Goal: Transaction & Acquisition: Purchase product/service

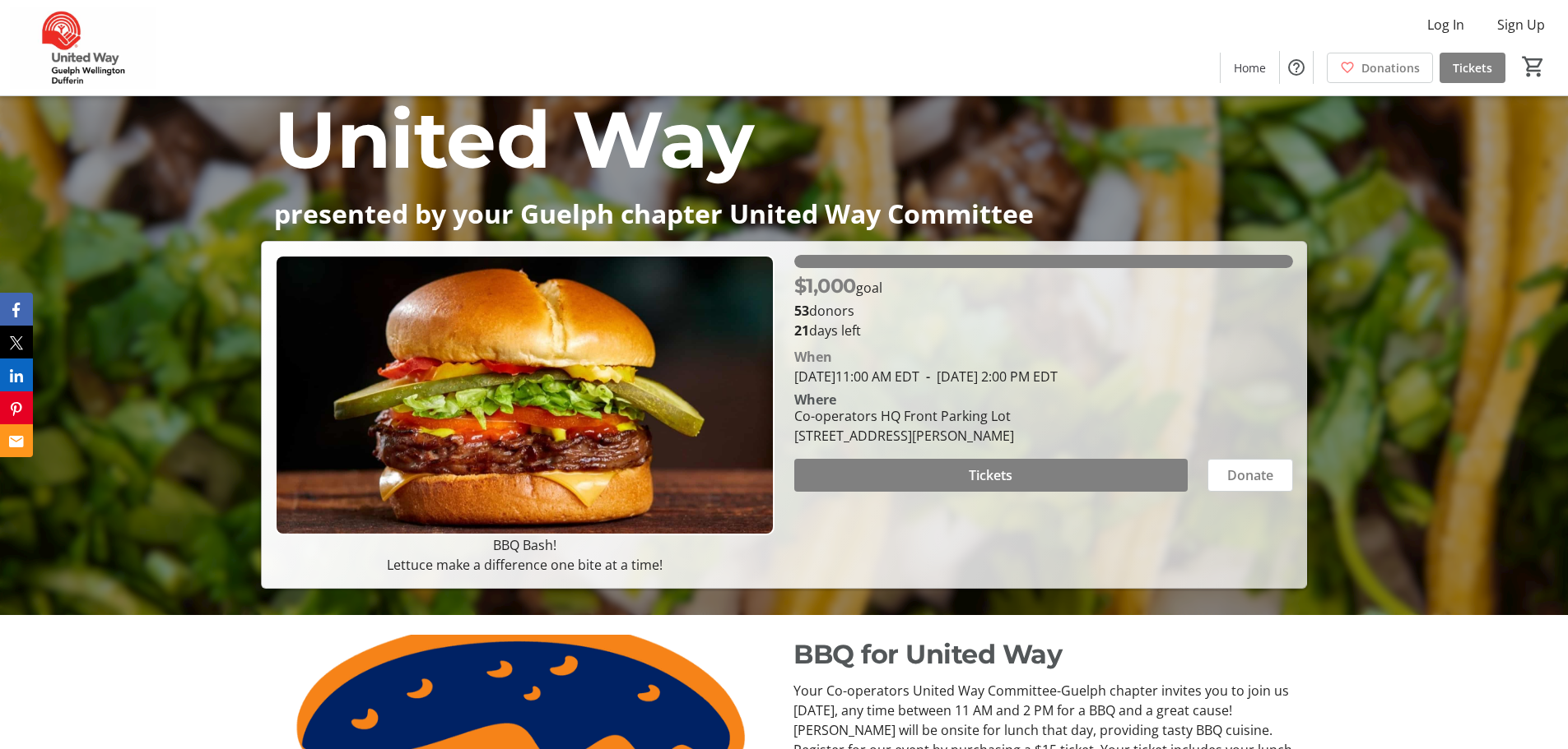
scroll to position [82, 0]
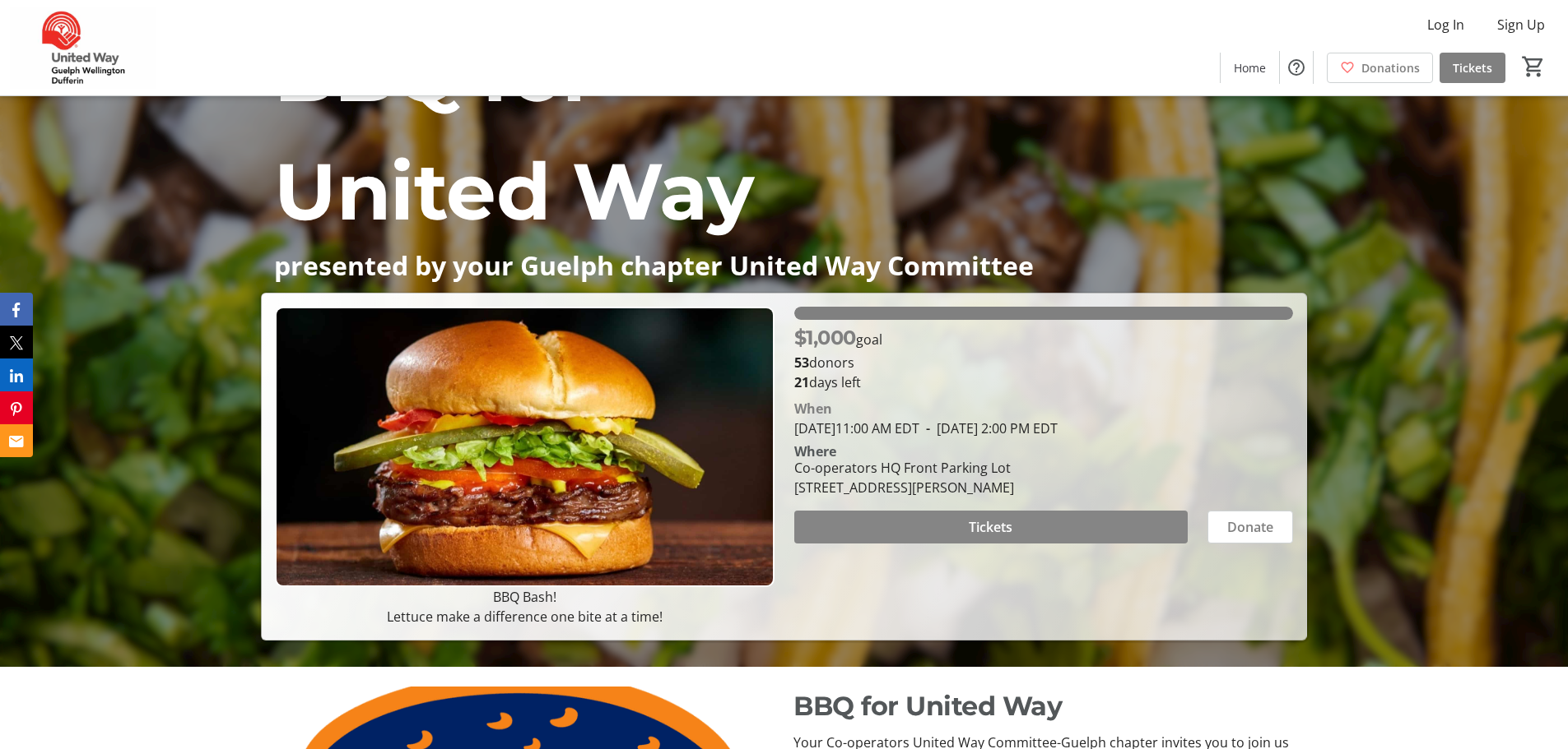
click at [956, 521] on span at bounding box center [991, 527] width 393 height 39
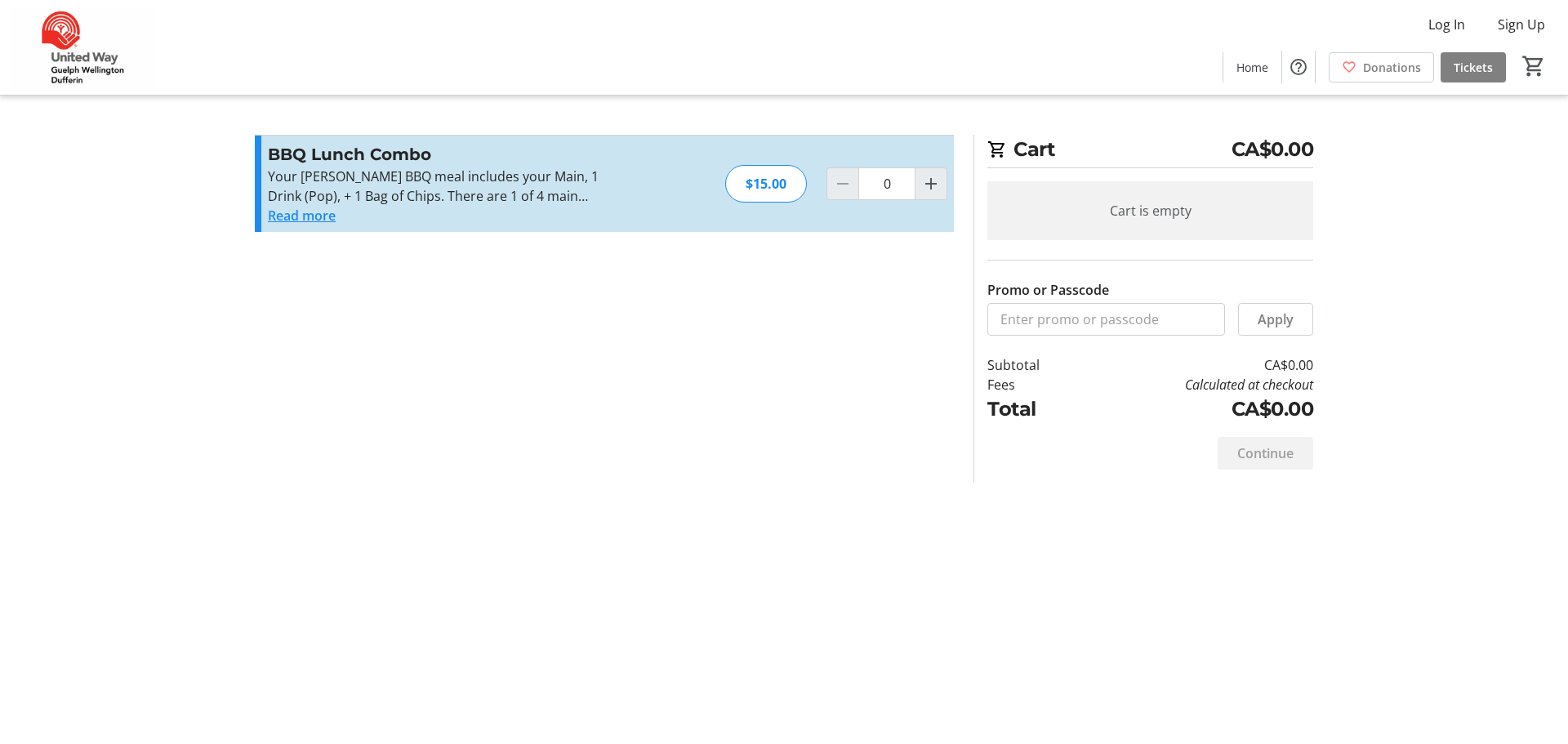
click at [322, 214] on button "Read more" at bounding box center [301, 215] width 68 height 20
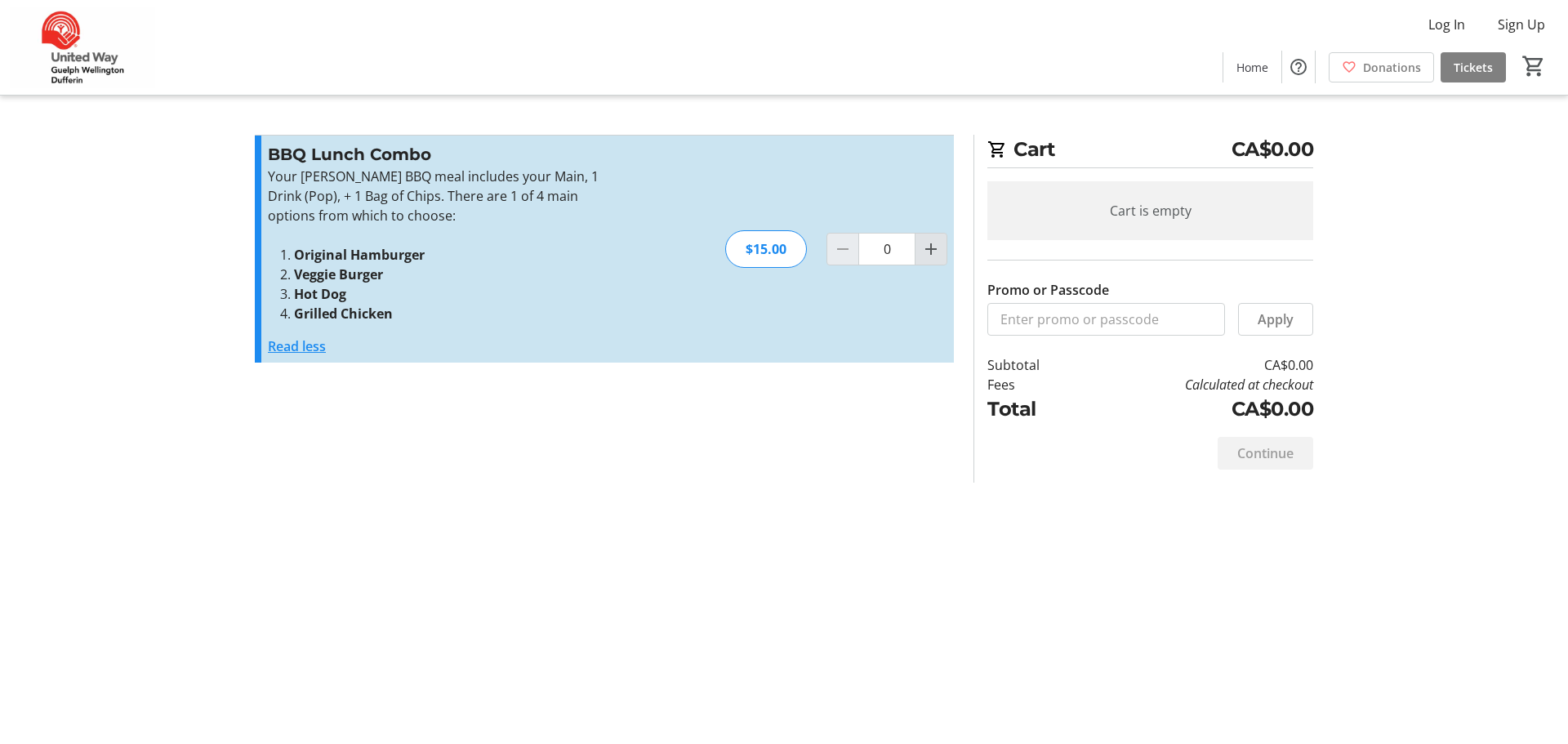
click at [928, 252] on mat-icon "Increment by one" at bounding box center [931, 249] width 20 height 20
type input "1"
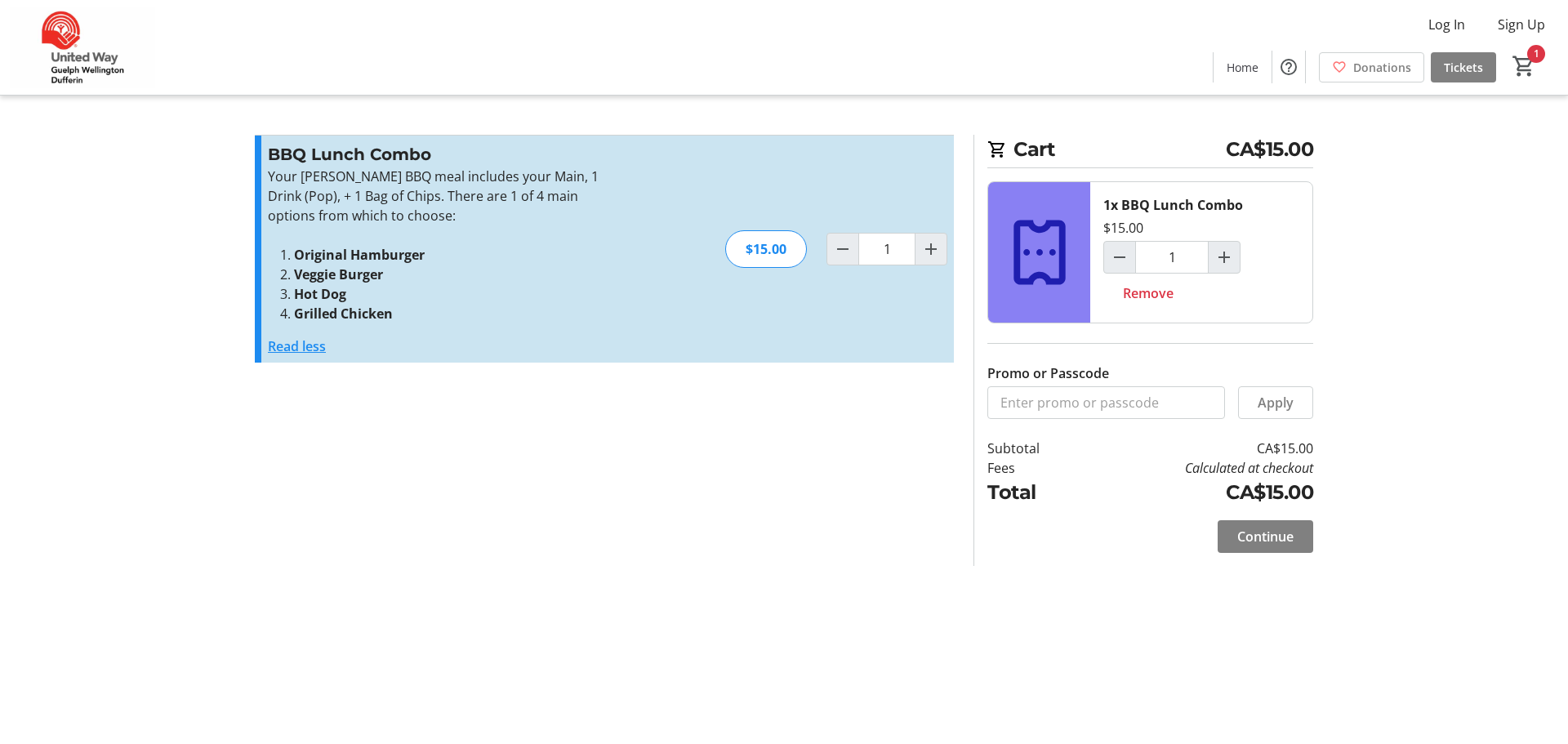
click at [704, 404] on section "Promo or Passcode Apply BBQ Lunch Combo Your [PERSON_NAME] BBQ meal includes yo…" at bounding box center [604, 351] width 719 height 432
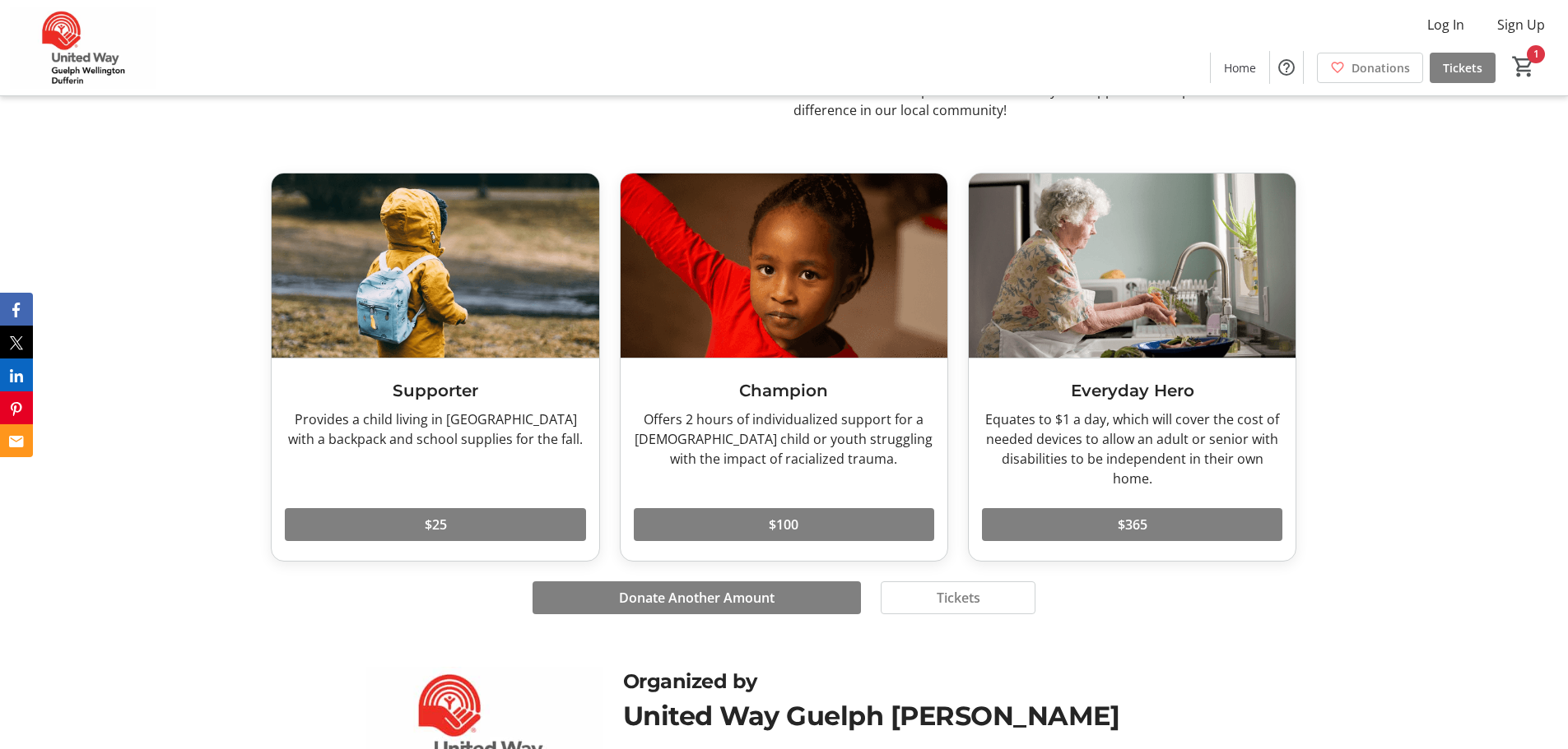
scroll to position [1069, 0]
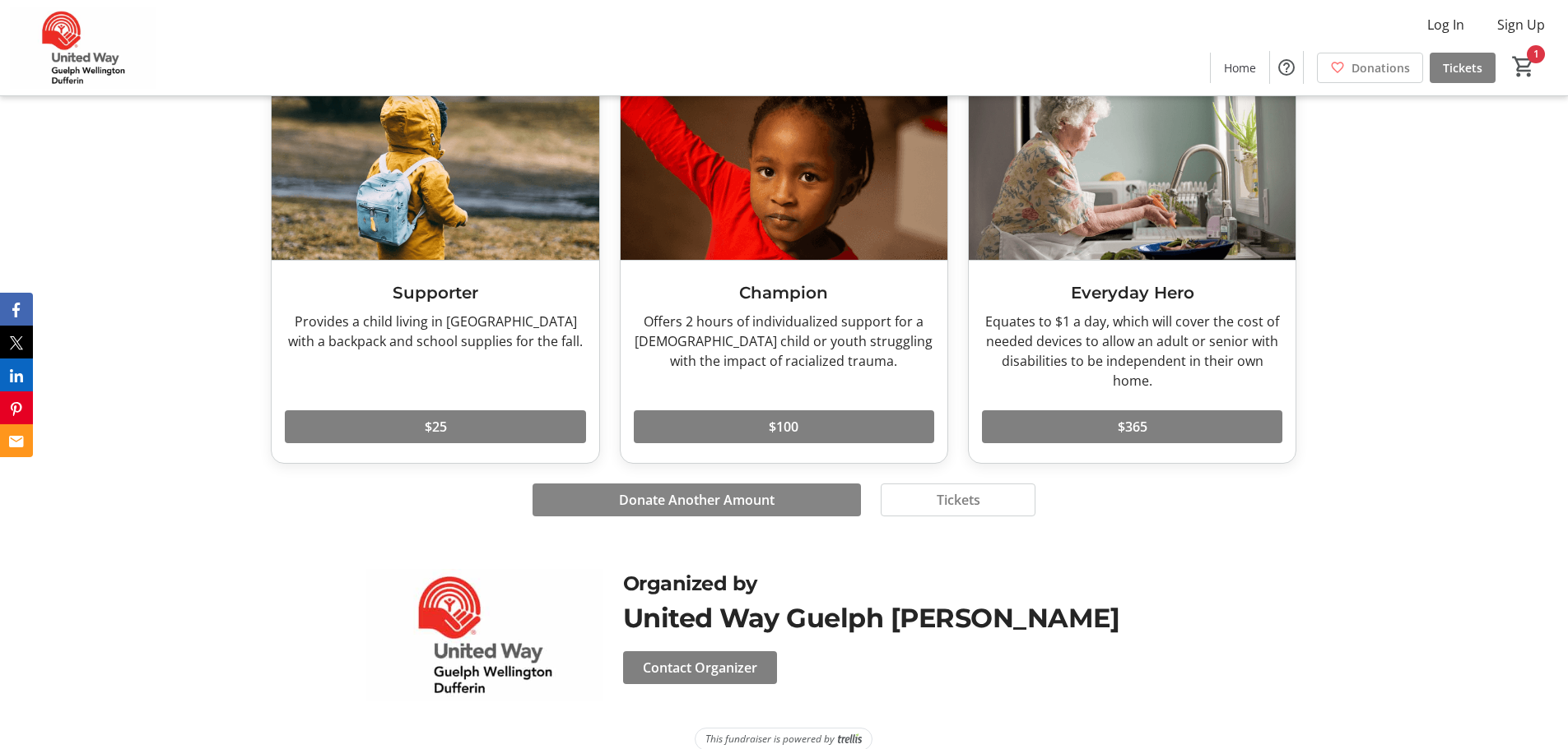
click at [766, 501] on span "Donate Another Amount" at bounding box center [697, 500] width 155 height 20
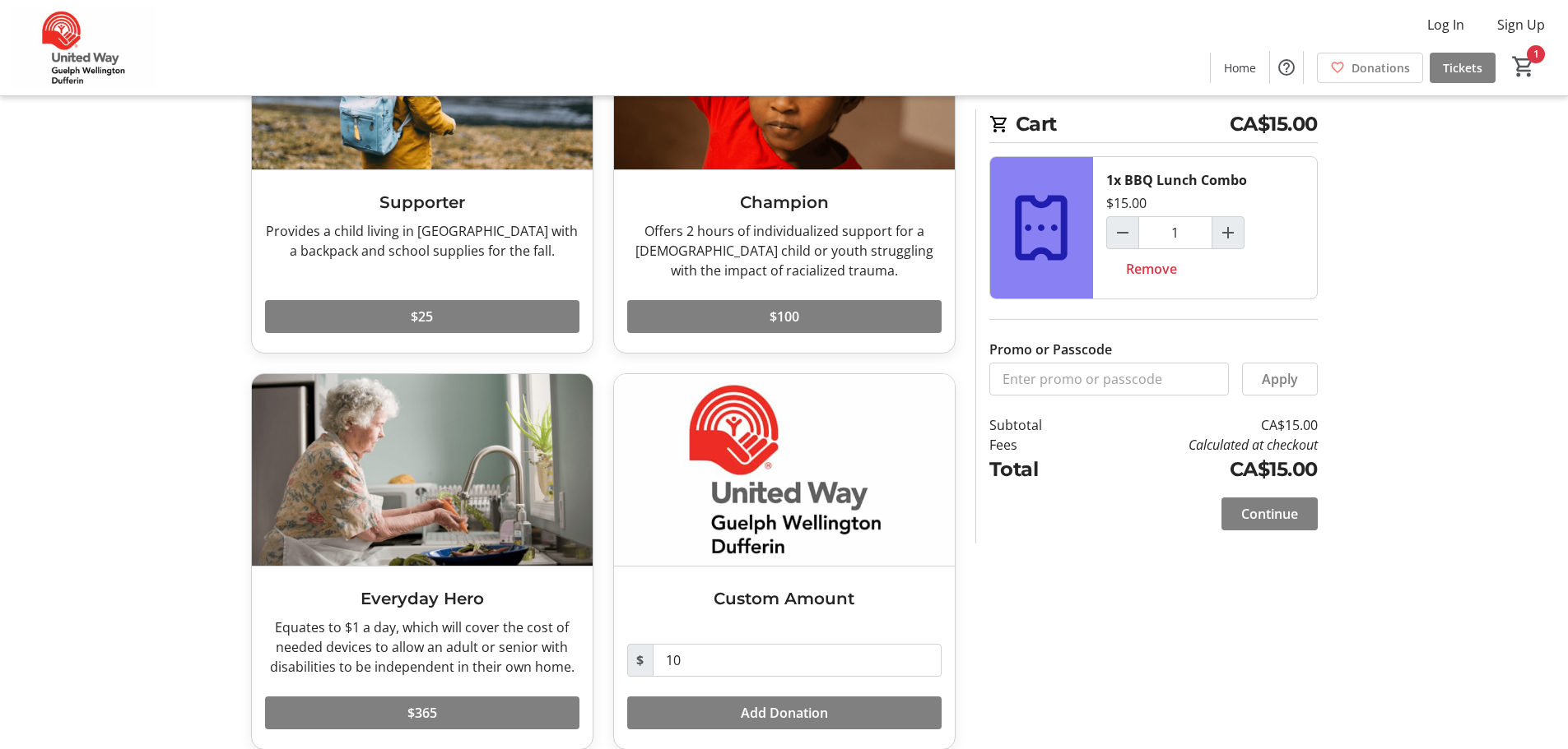
scroll to position [228, 0]
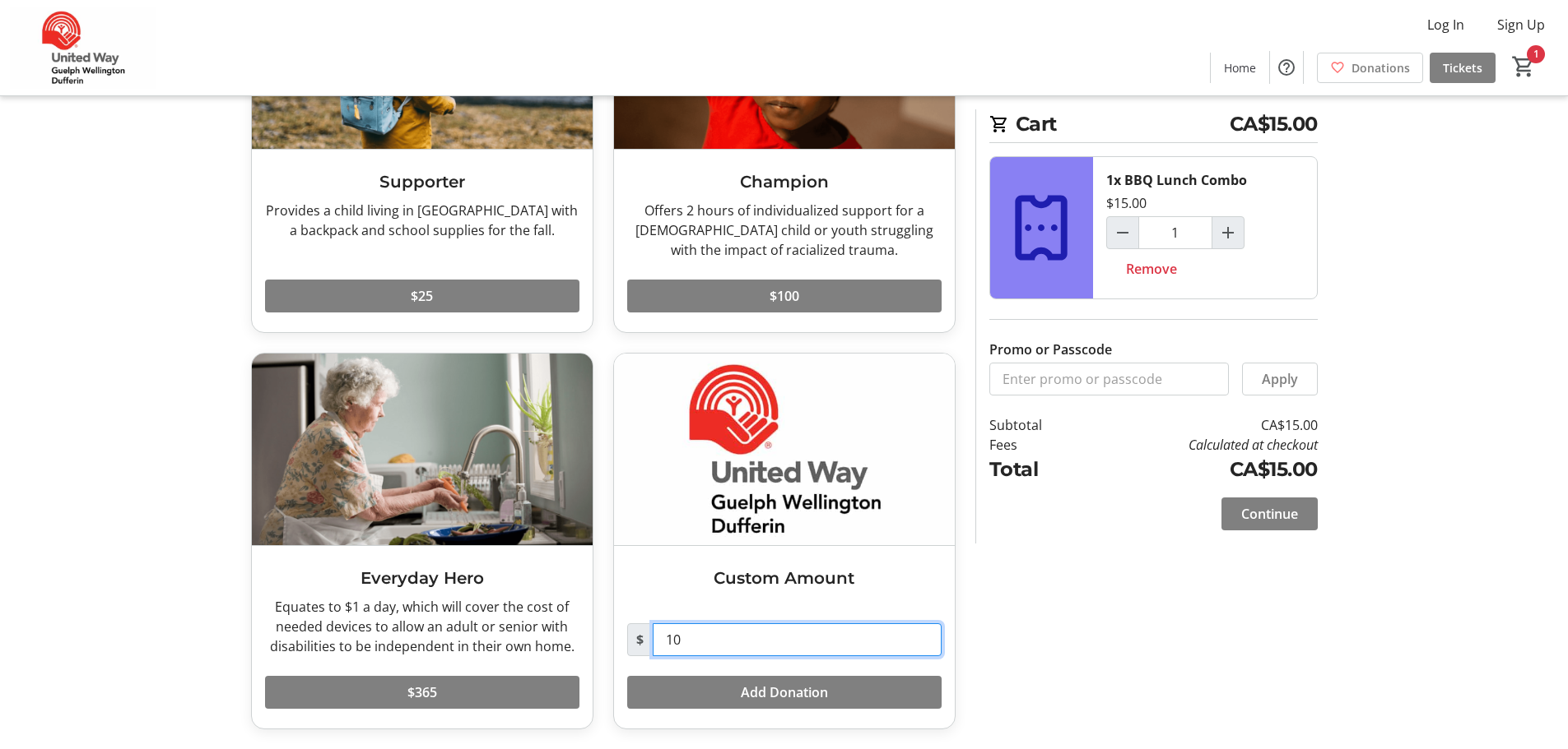
drag, startPoint x: 699, startPoint y: 633, endPoint x: 640, endPoint y: 634, distance: 59.0
click at [640, 634] on div "$ 10" at bounding box center [785, 640] width 315 height 33
type input "50"
click at [796, 683] on span "Add Donation" at bounding box center [784, 692] width 87 height 20
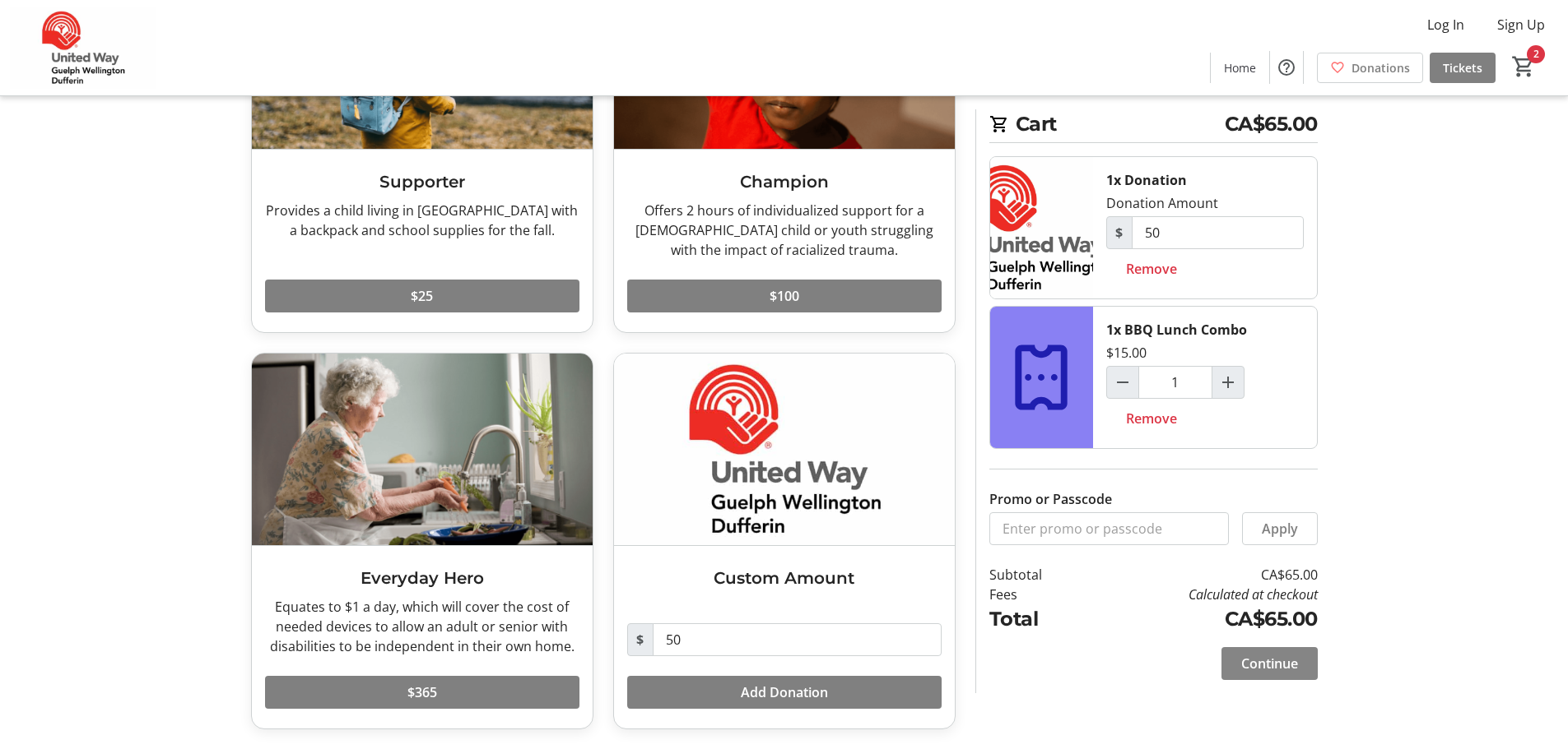
click at [1292, 668] on span "Continue" at bounding box center [1270, 664] width 57 height 20
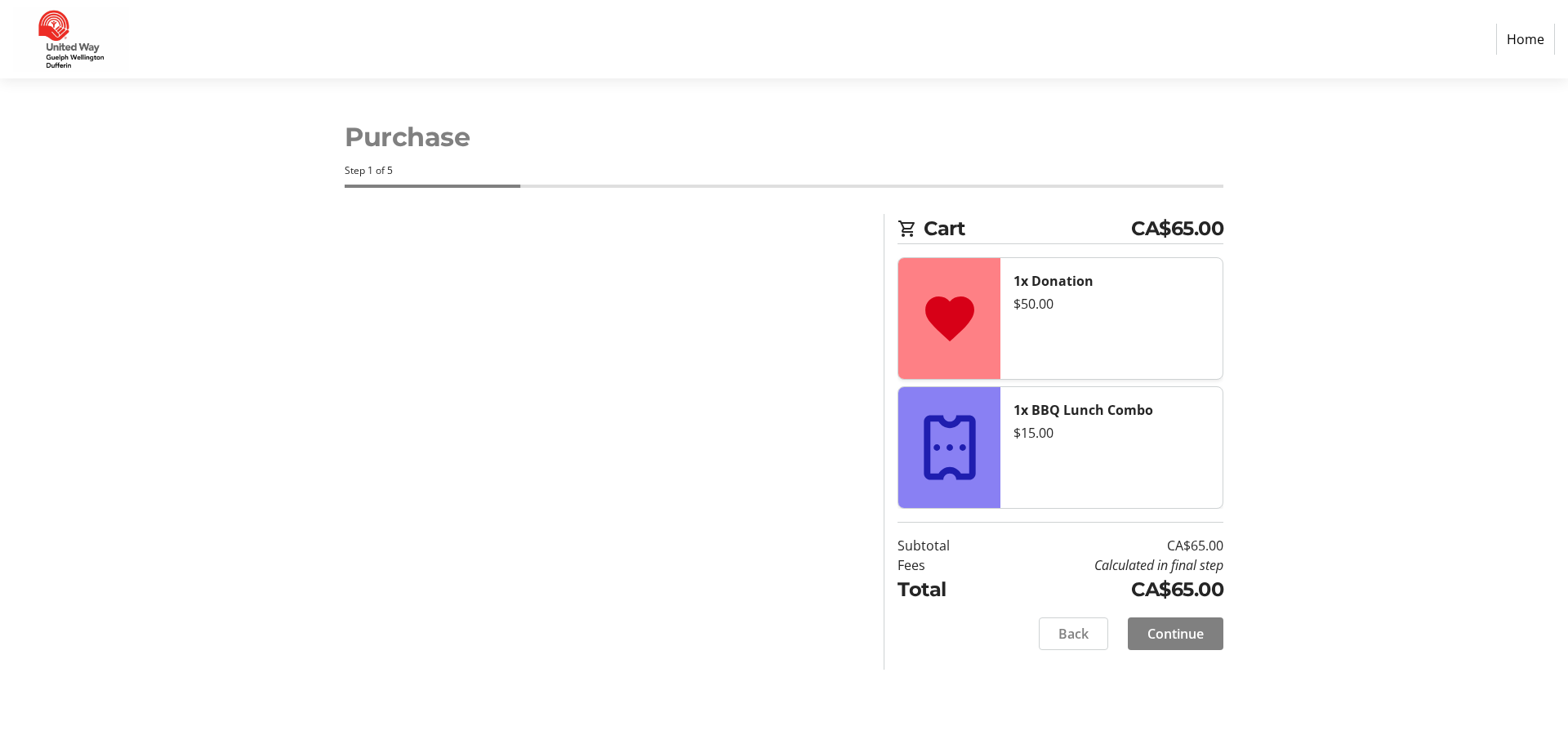
select select "CA"
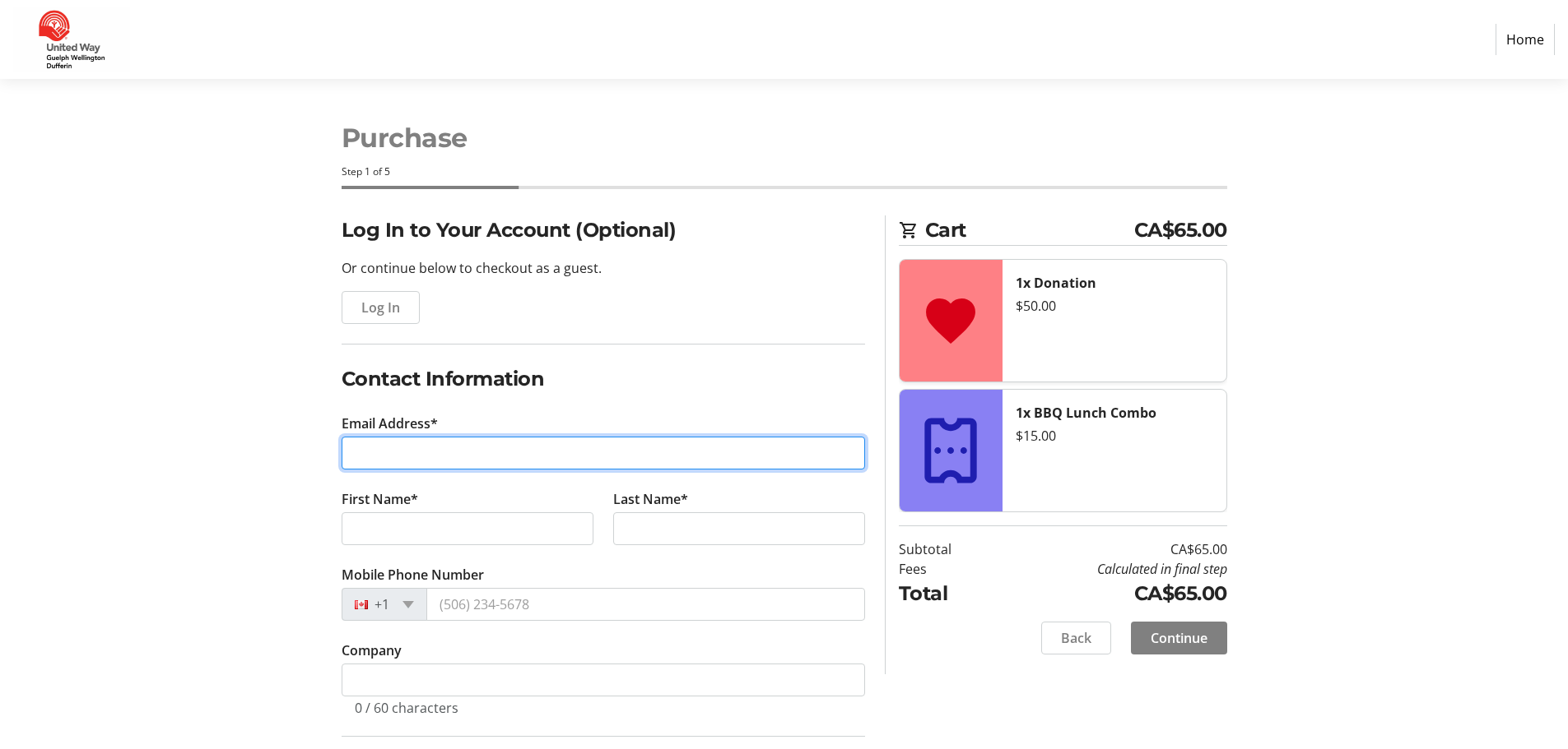
click at [394, 445] on input "Email Address*" at bounding box center [604, 454] width 524 height 33
type input "[EMAIL_ADDRESS][DOMAIN_NAME]"
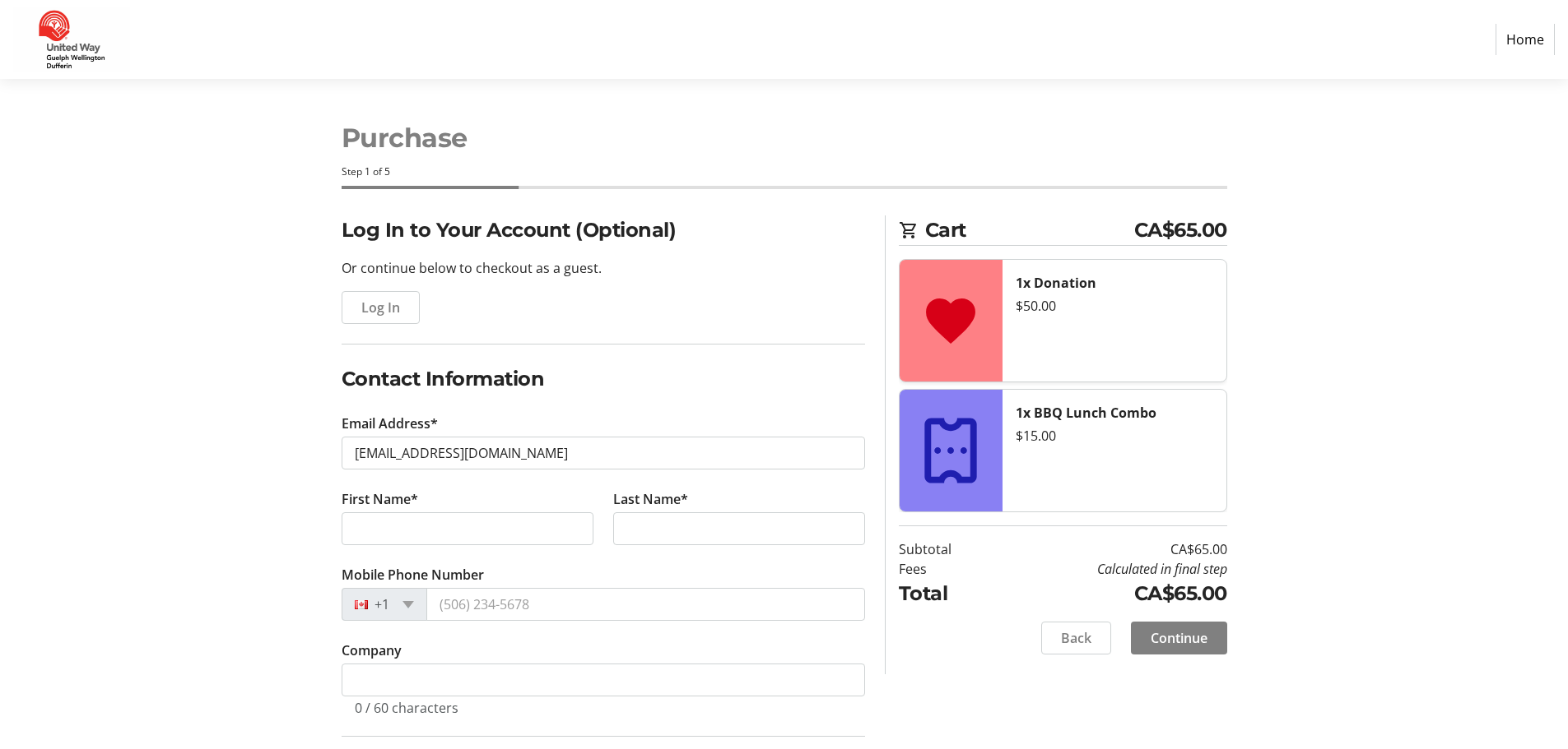
click at [241, 489] on div "Log In to Your Account (Optional) Or continue below to checkout as a guest. Log…" at bounding box center [784, 625] width 1086 height 819
click at [393, 538] on input "First Name*" at bounding box center [467, 528] width 251 height 33
type input "Eliscia"
type input "McPhee"
click at [485, 599] on input "Mobile Phone Number" at bounding box center [645, 604] width 439 height 33
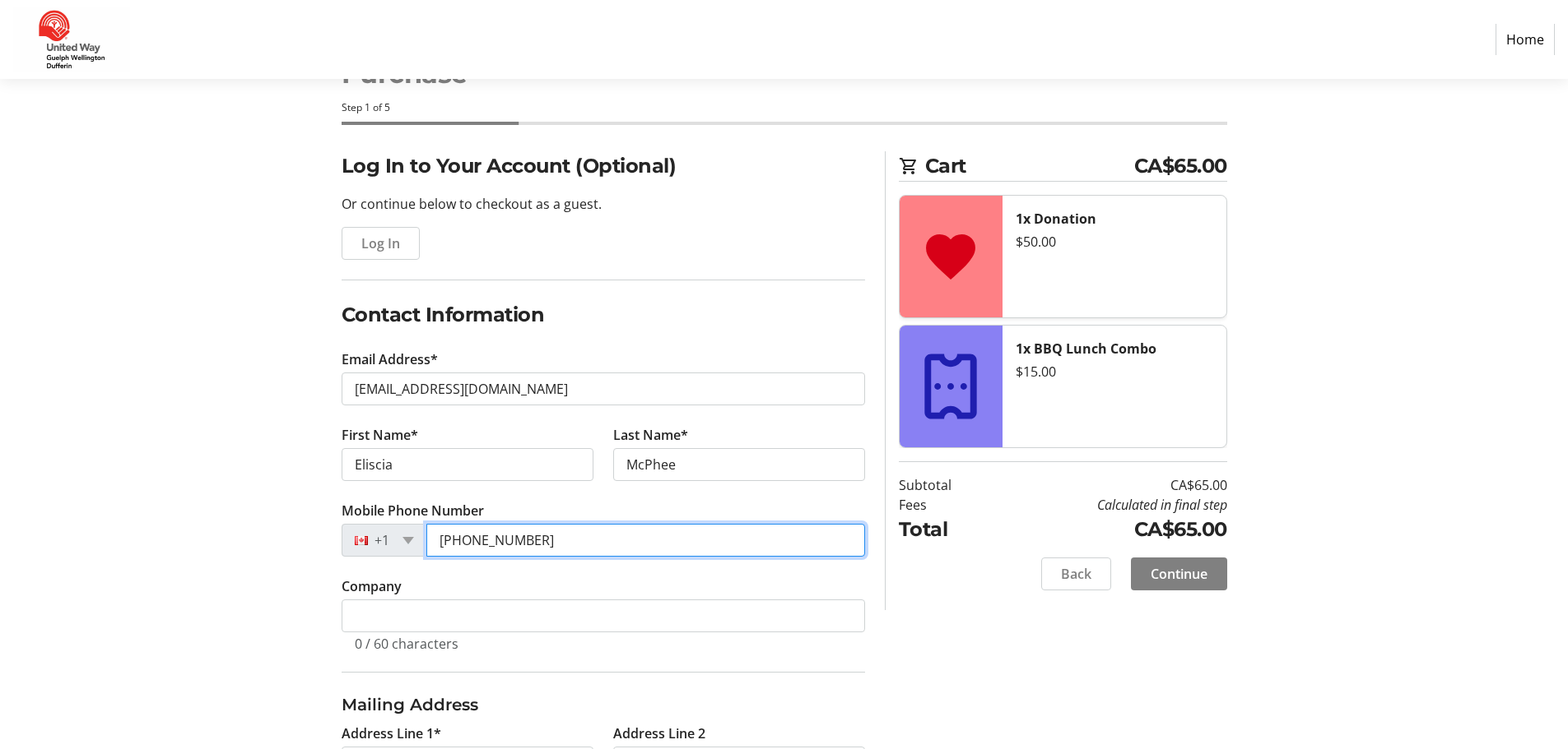
scroll to position [246, 0]
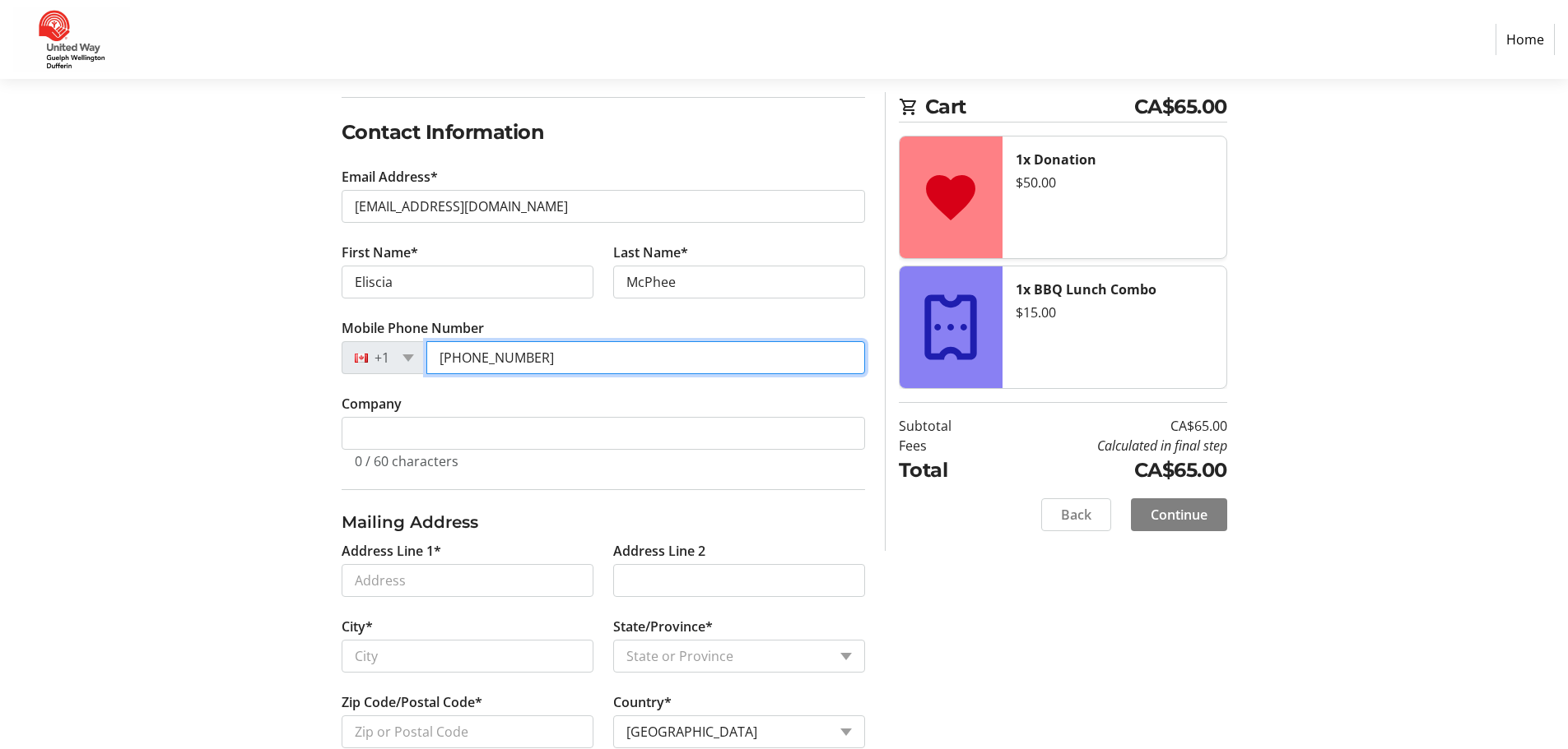
type input "[PHONE_NUMBER]"
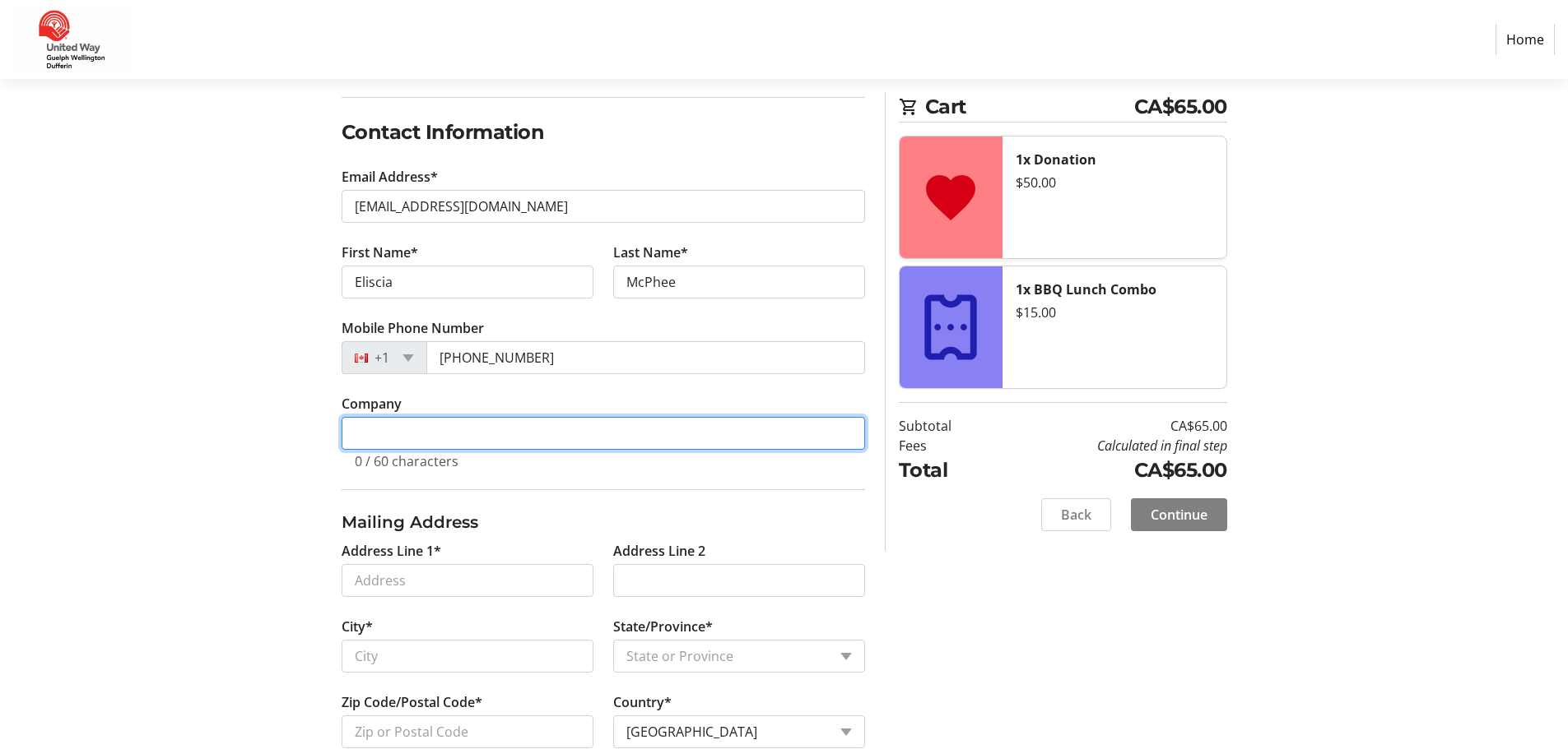
click at [426, 427] on input "Company" at bounding box center [604, 433] width 524 height 33
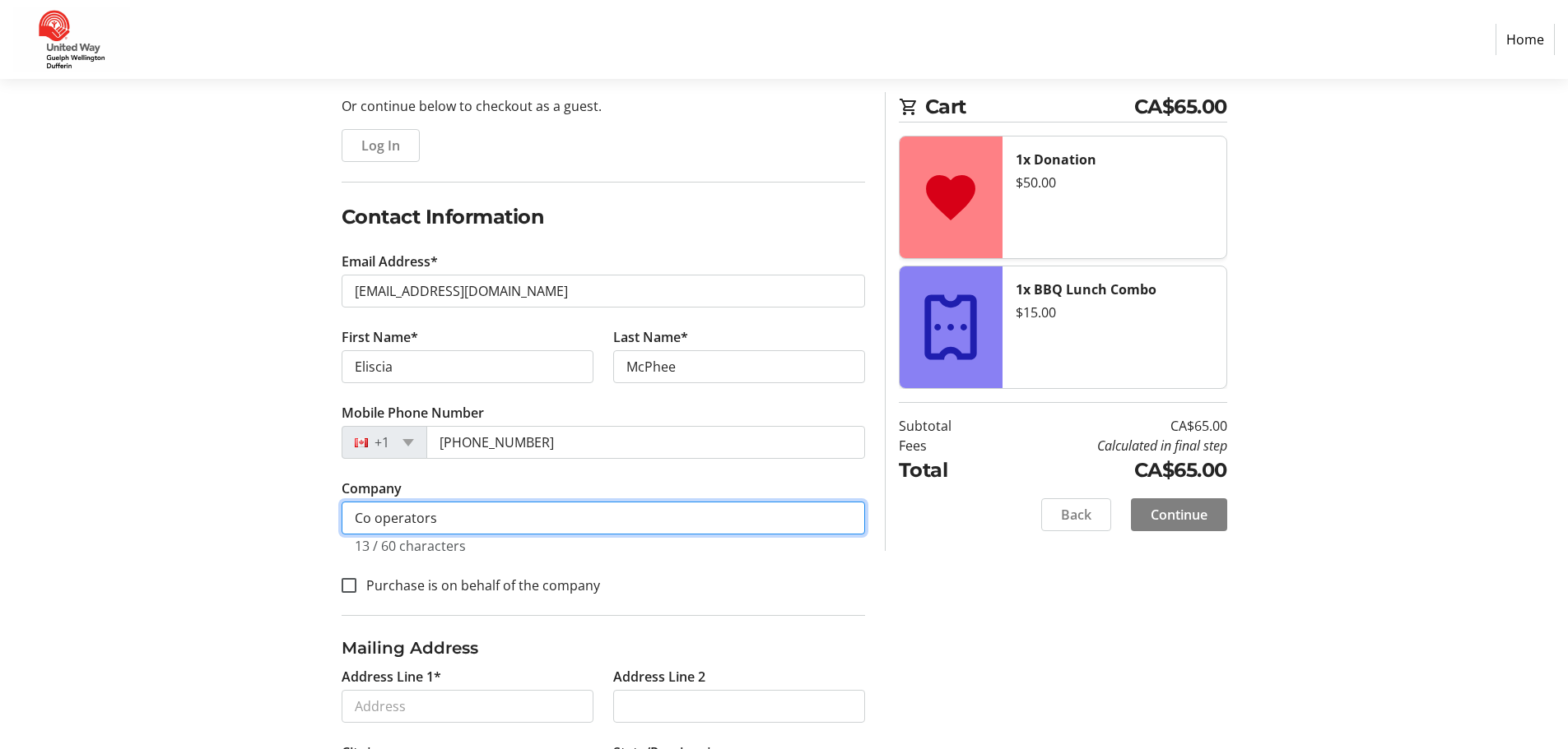
scroll to position [327, 0]
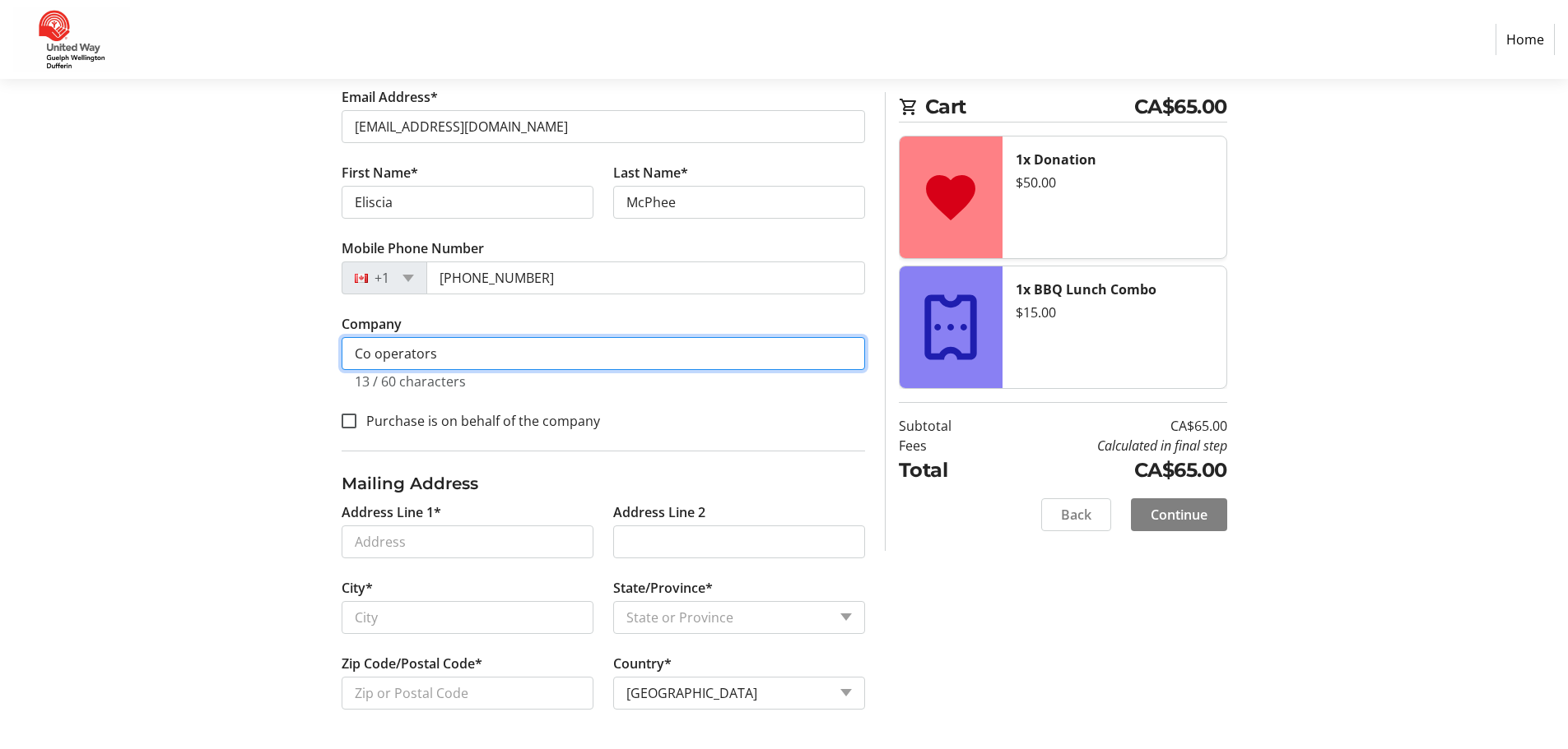
type input "Co operators"
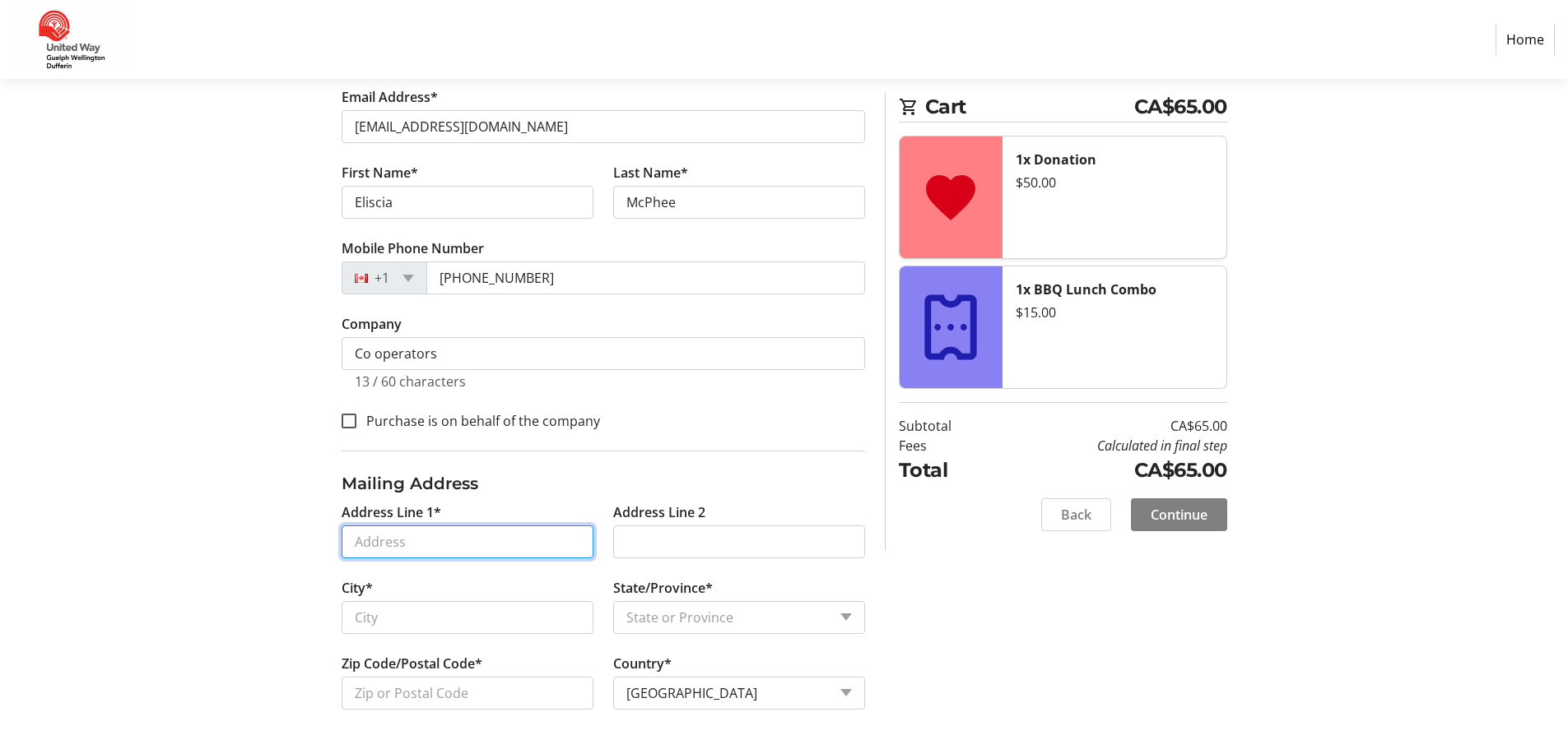
click at [384, 536] on input "Address Line 1*" at bounding box center [467, 542] width 251 height 33
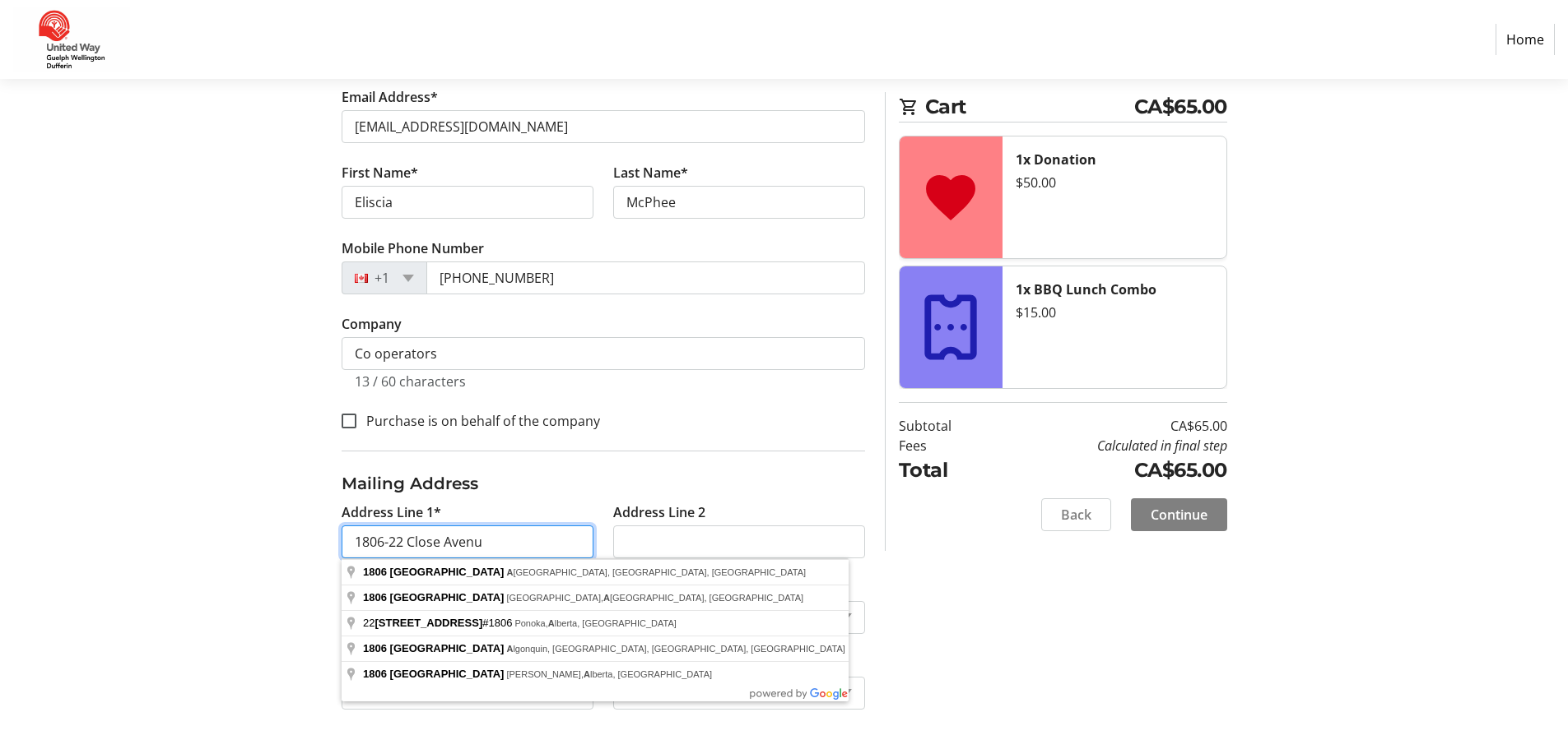
type input "[STREET_ADDRESS]"
type input "[GEOGRAPHIC_DATA]"
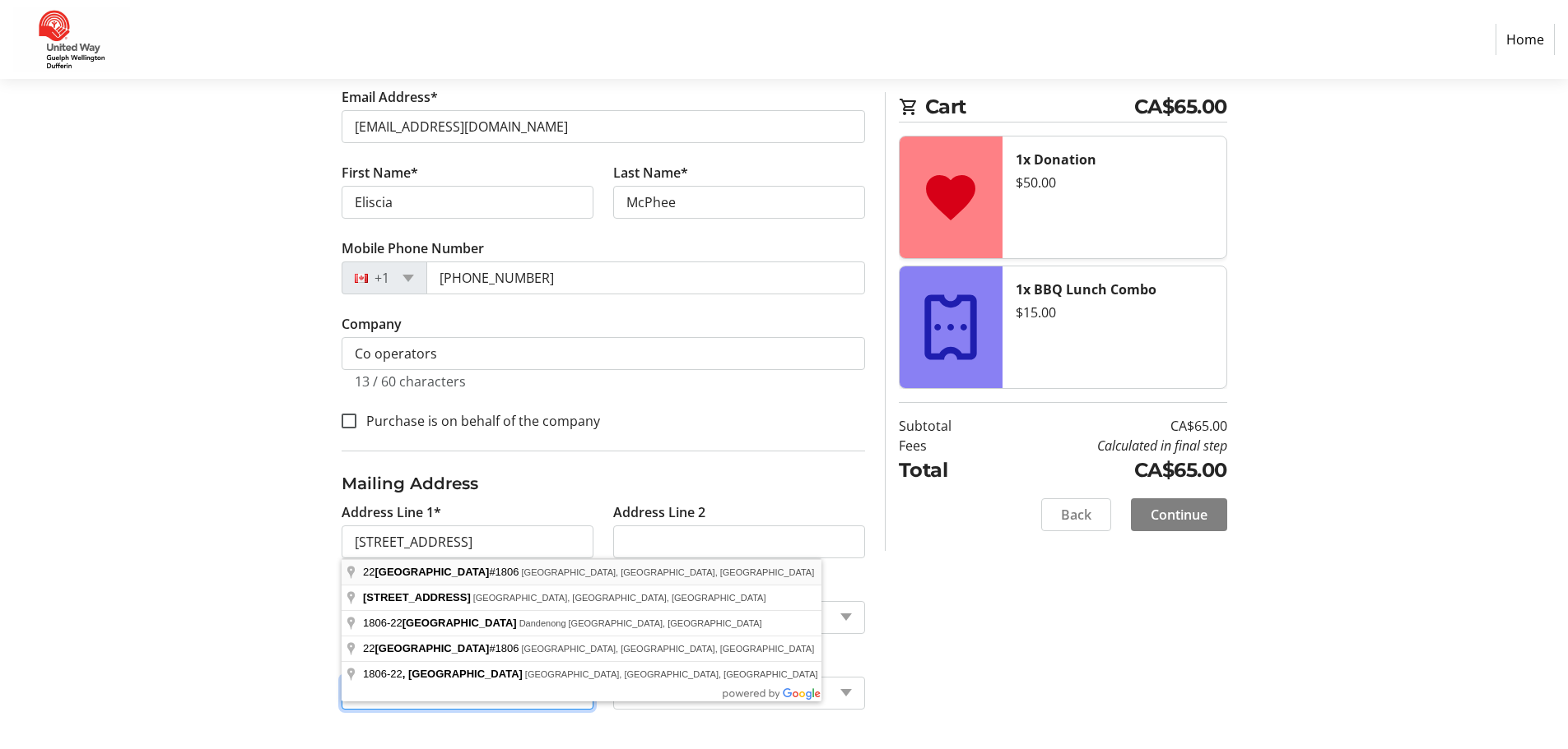
type input "M6K 2V4"
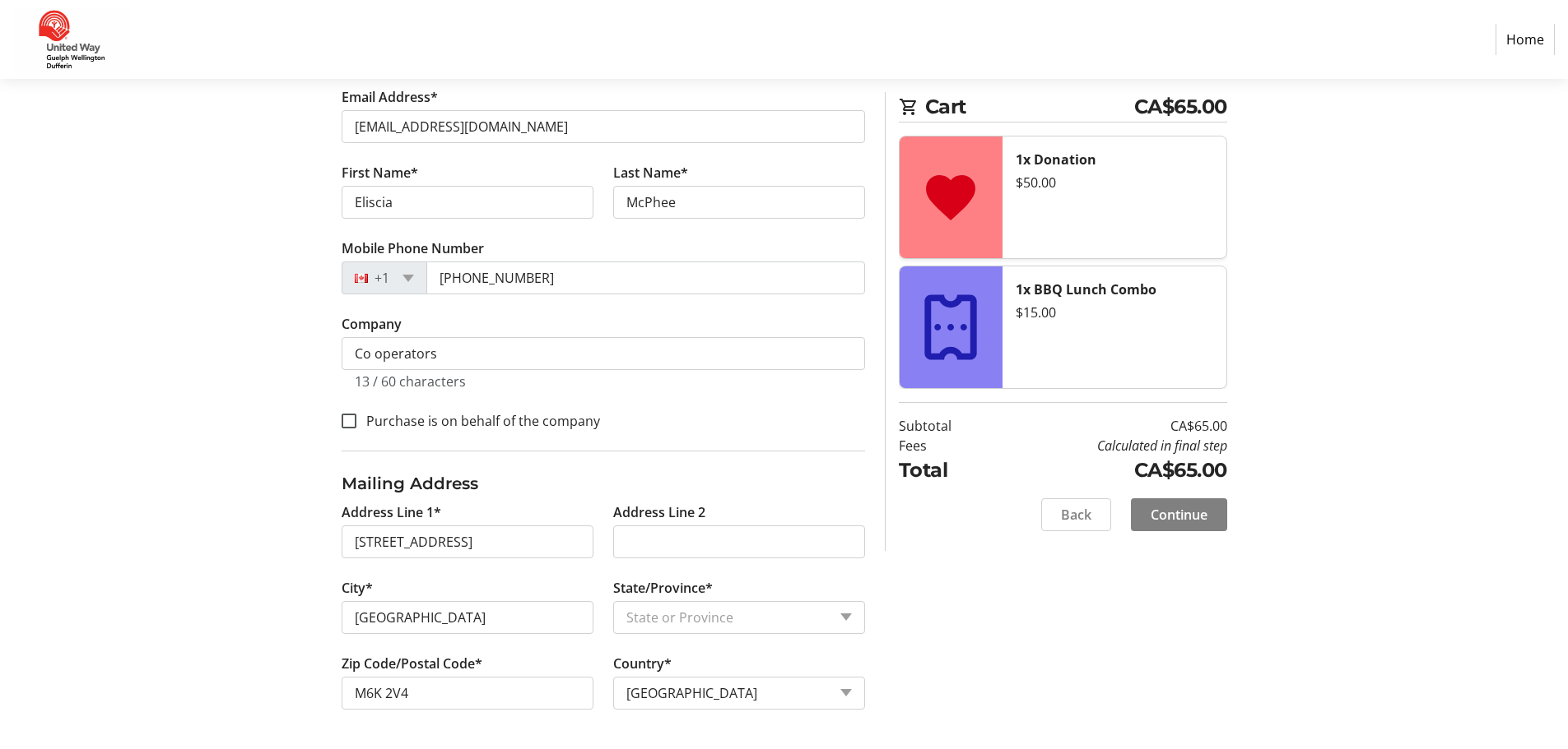
type input "[GEOGRAPHIC_DATA]"
select select "ON"
click at [491, 698] on input "M6K" at bounding box center [467, 693] width 251 height 33
type input "M6K2V4"
click at [987, 616] on div "Log In to Your Account (Optional) Or continue below to checkout as a guest. Log…" at bounding box center [784, 318] width 1086 height 860
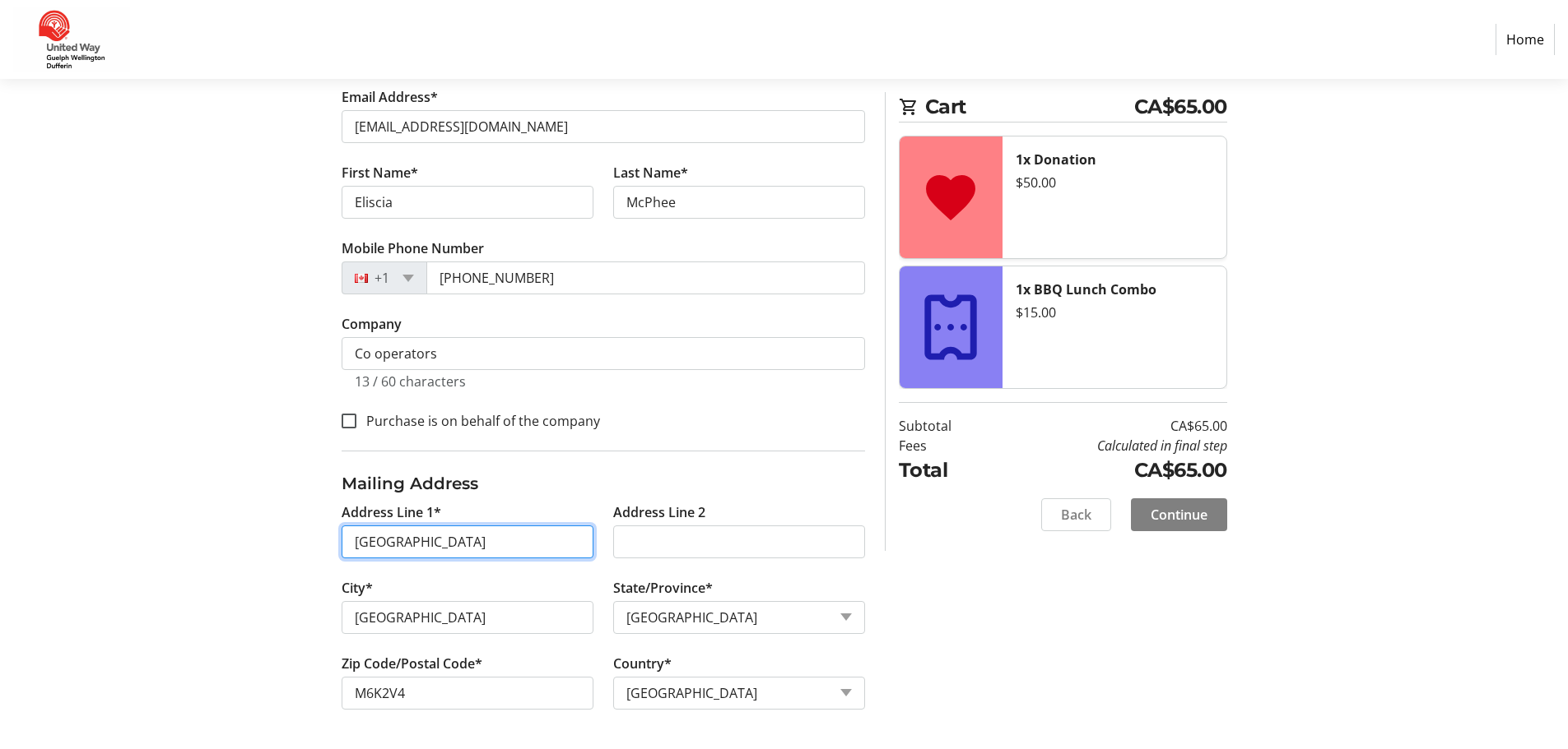
click at [359, 548] on input "[GEOGRAPHIC_DATA]" at bounding box center [467, 542] width 251 height 33
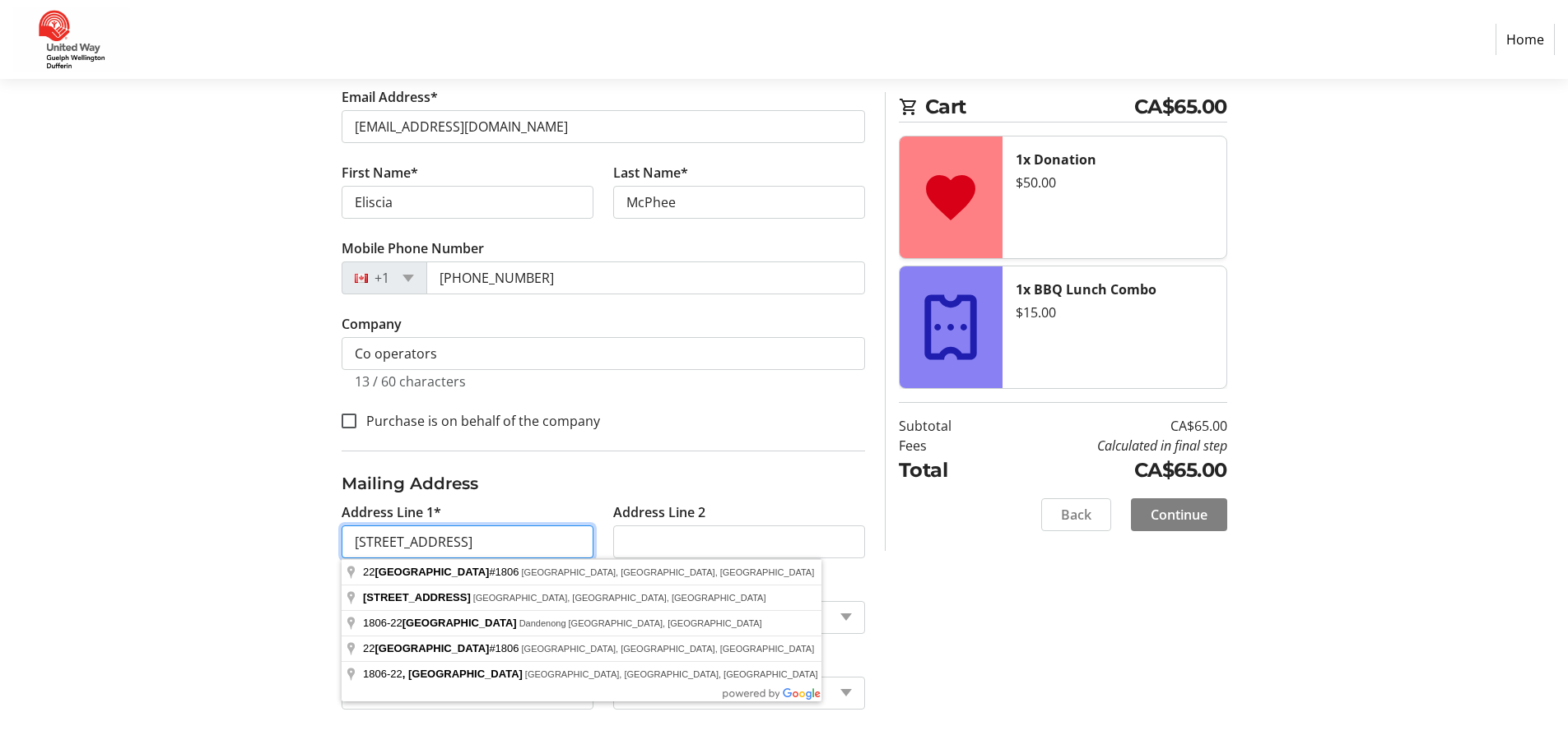
type input "[STREET_ADDRESS]"
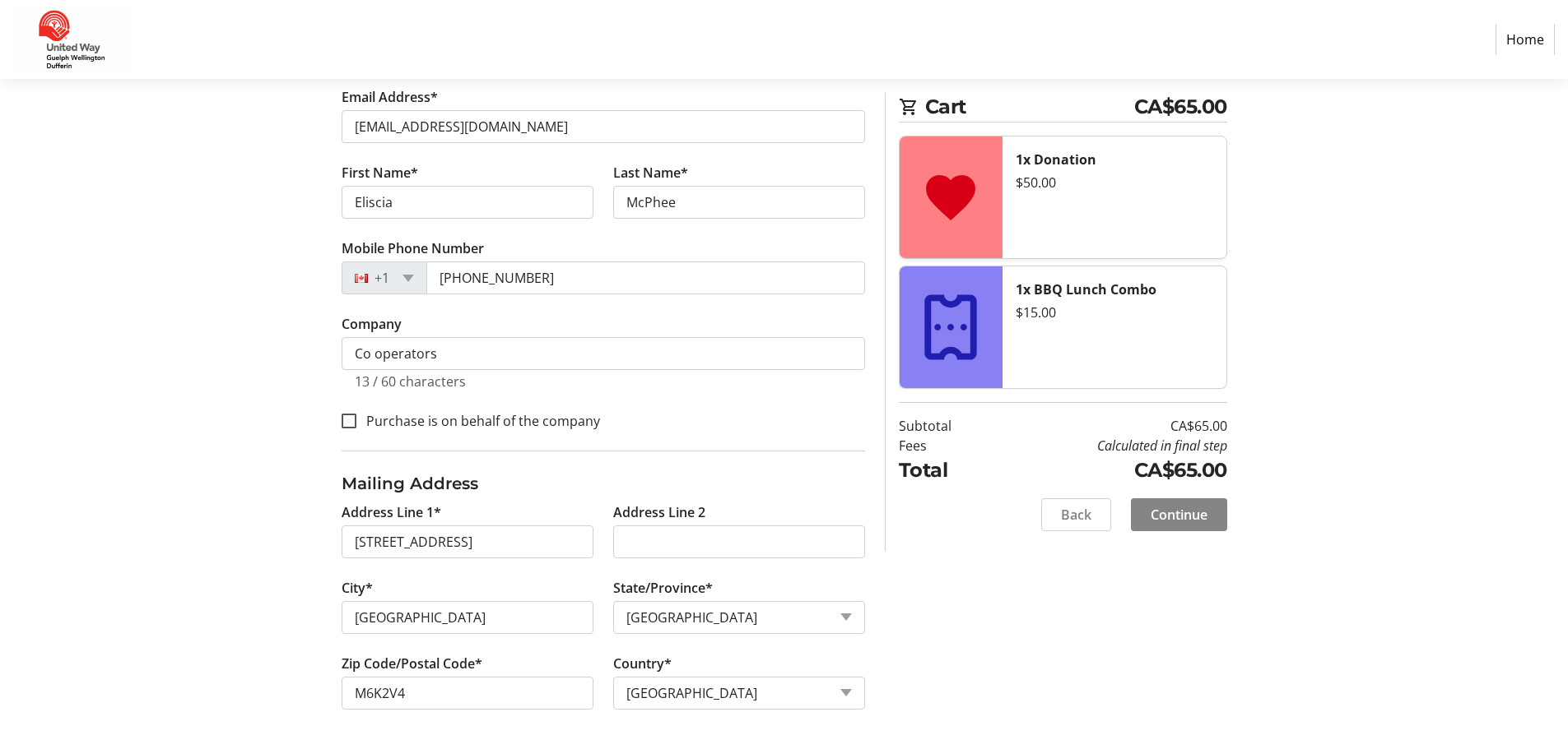
click at [1160, 512] on span "Continue" at bounding box center [1178, 515] width 57 height 20
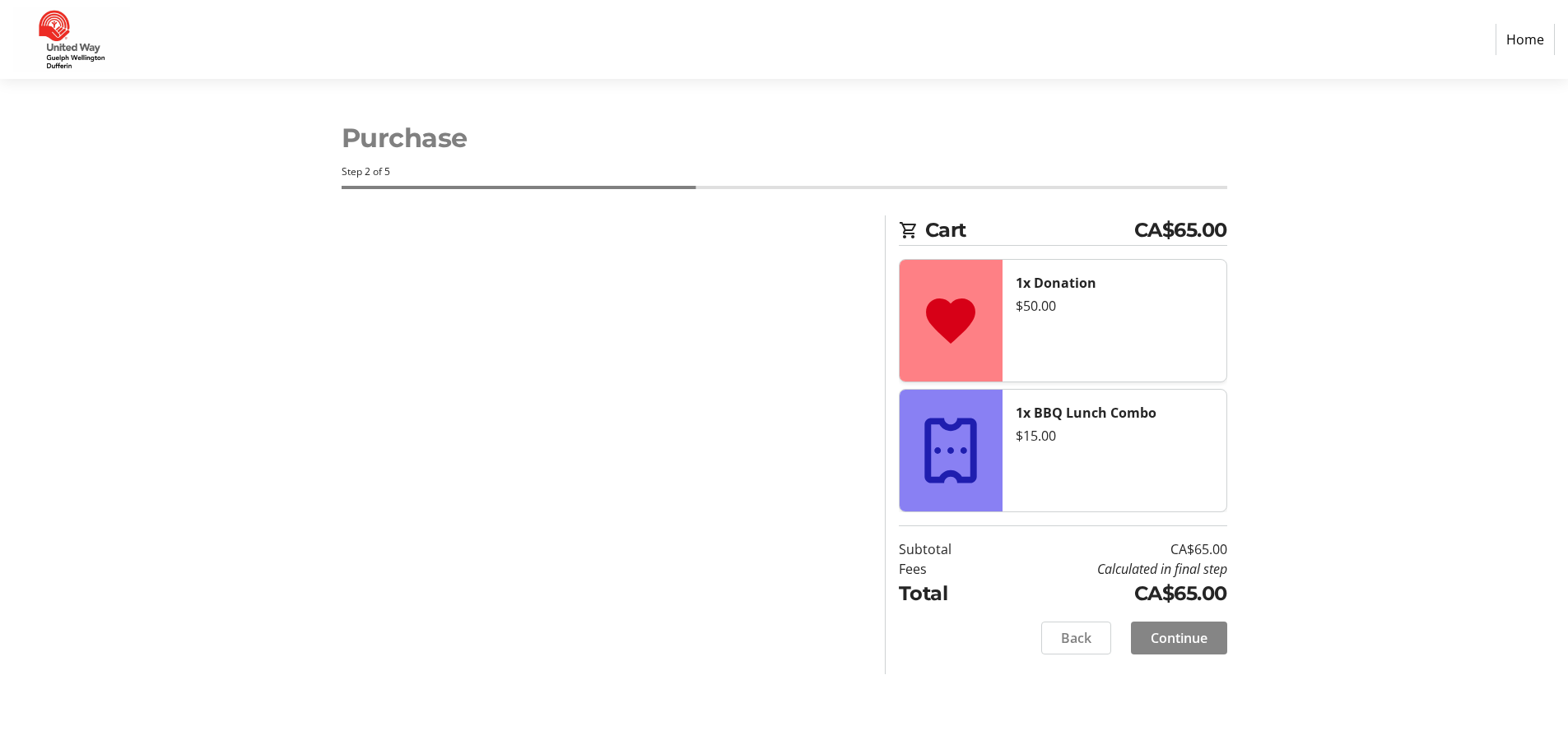
scroll to position [0, 0]
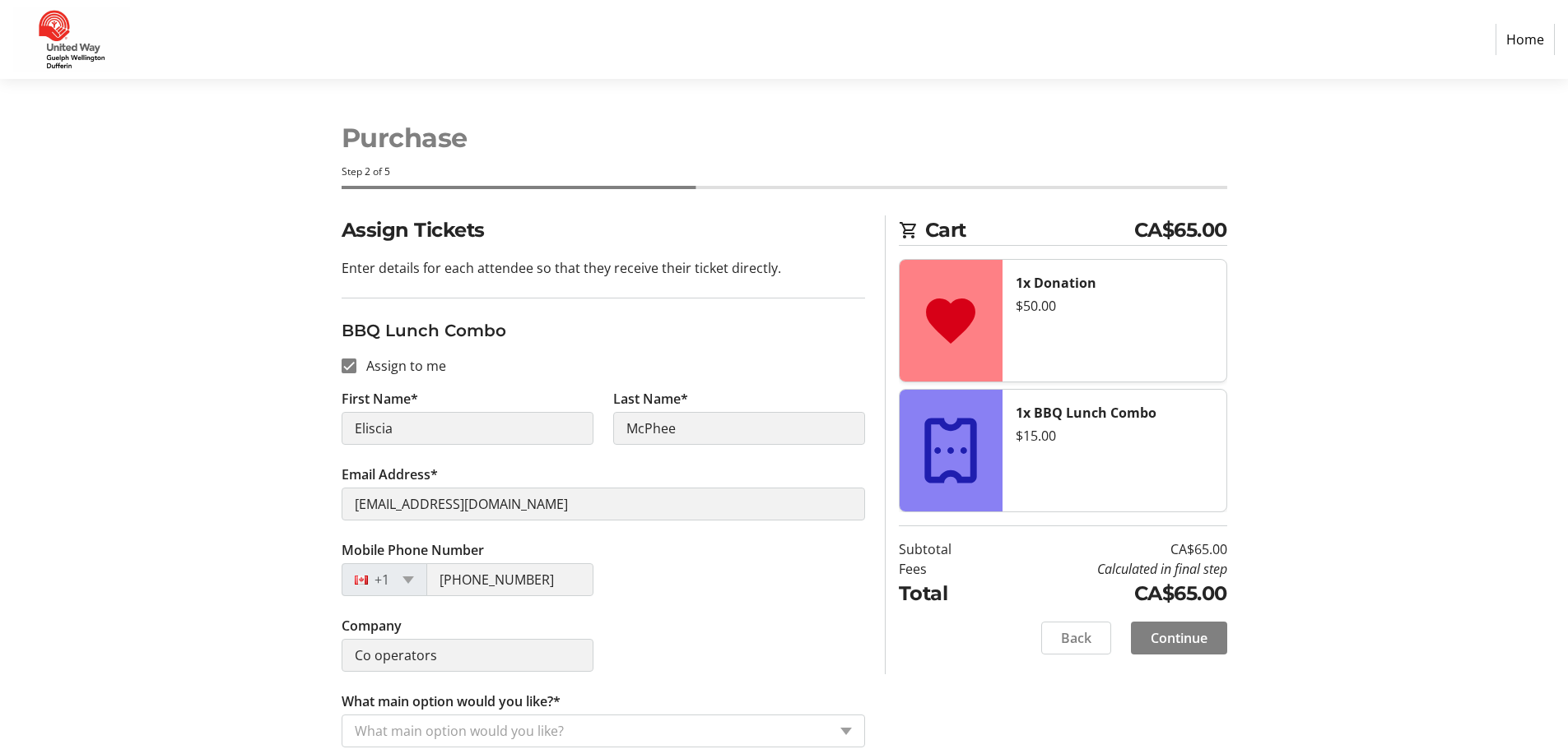
scroll to position [18, 0]
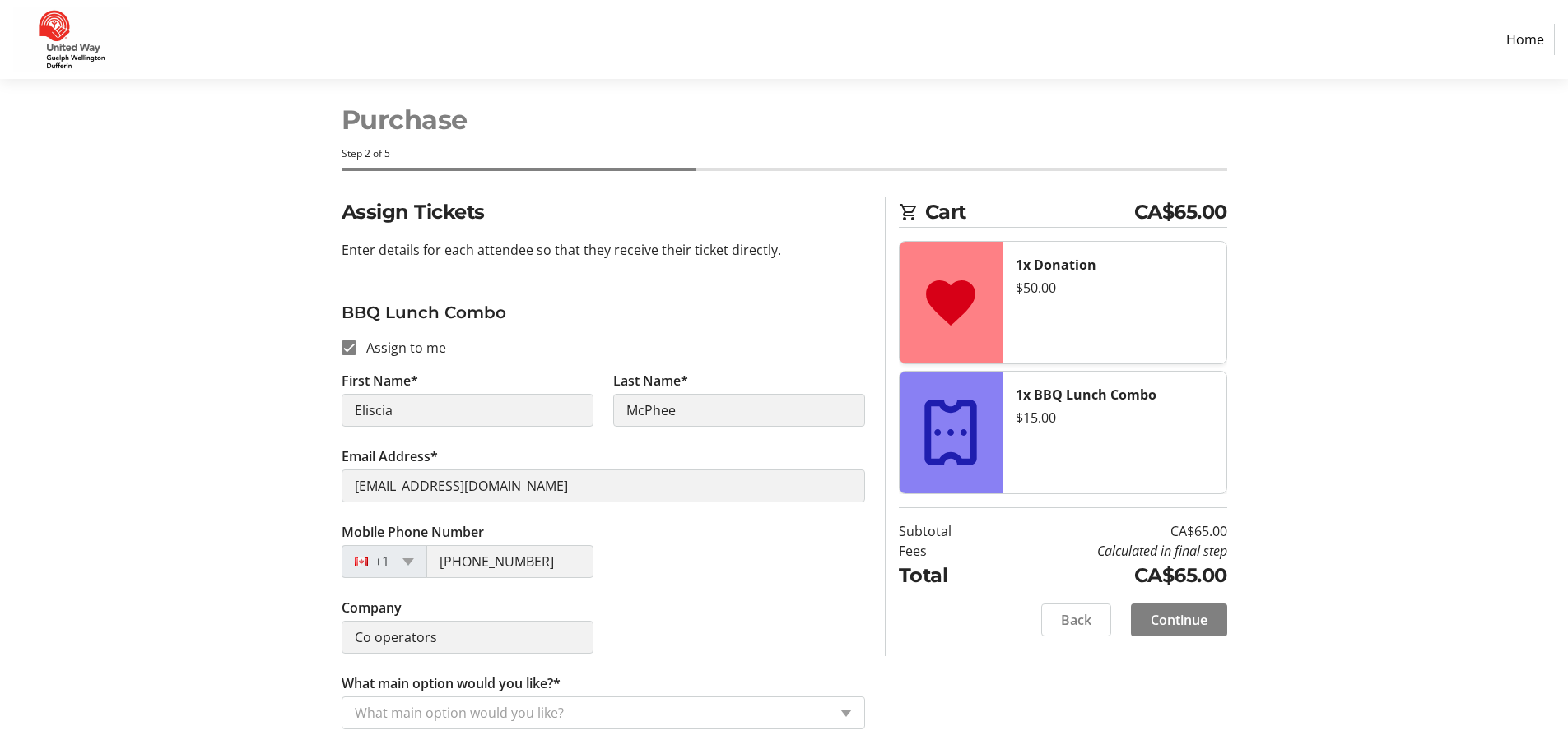
click at [508, 717] on input "What main option would you like?*" at bounding box center [591, 713] width 472 height 20
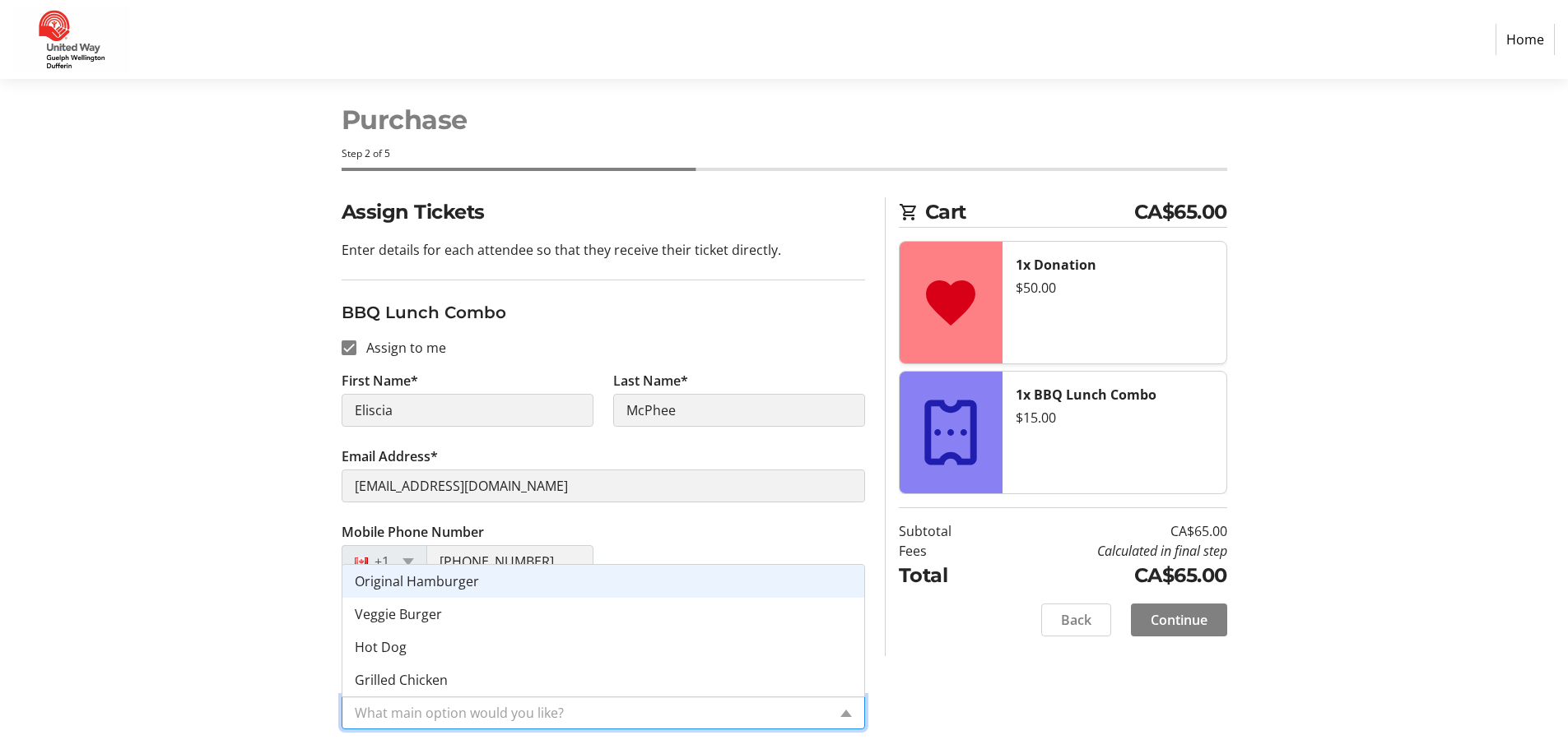
click at [473, 588] on span "Original Hamburger" at bounding box center [417, 581] width 125 height 18
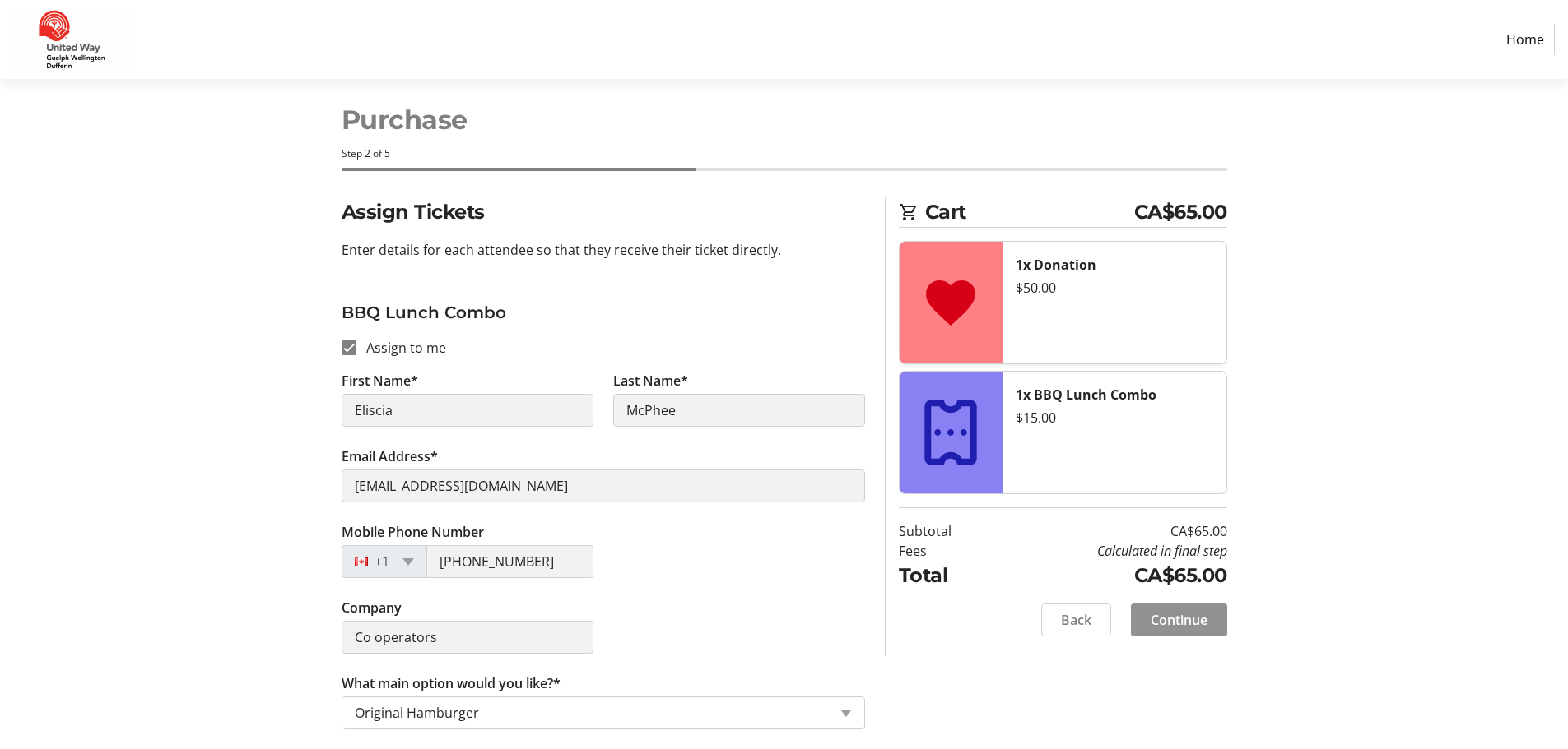
click at [1172, 611] on span "Continue" at bounding box center [1178, 620] width 57 height 20
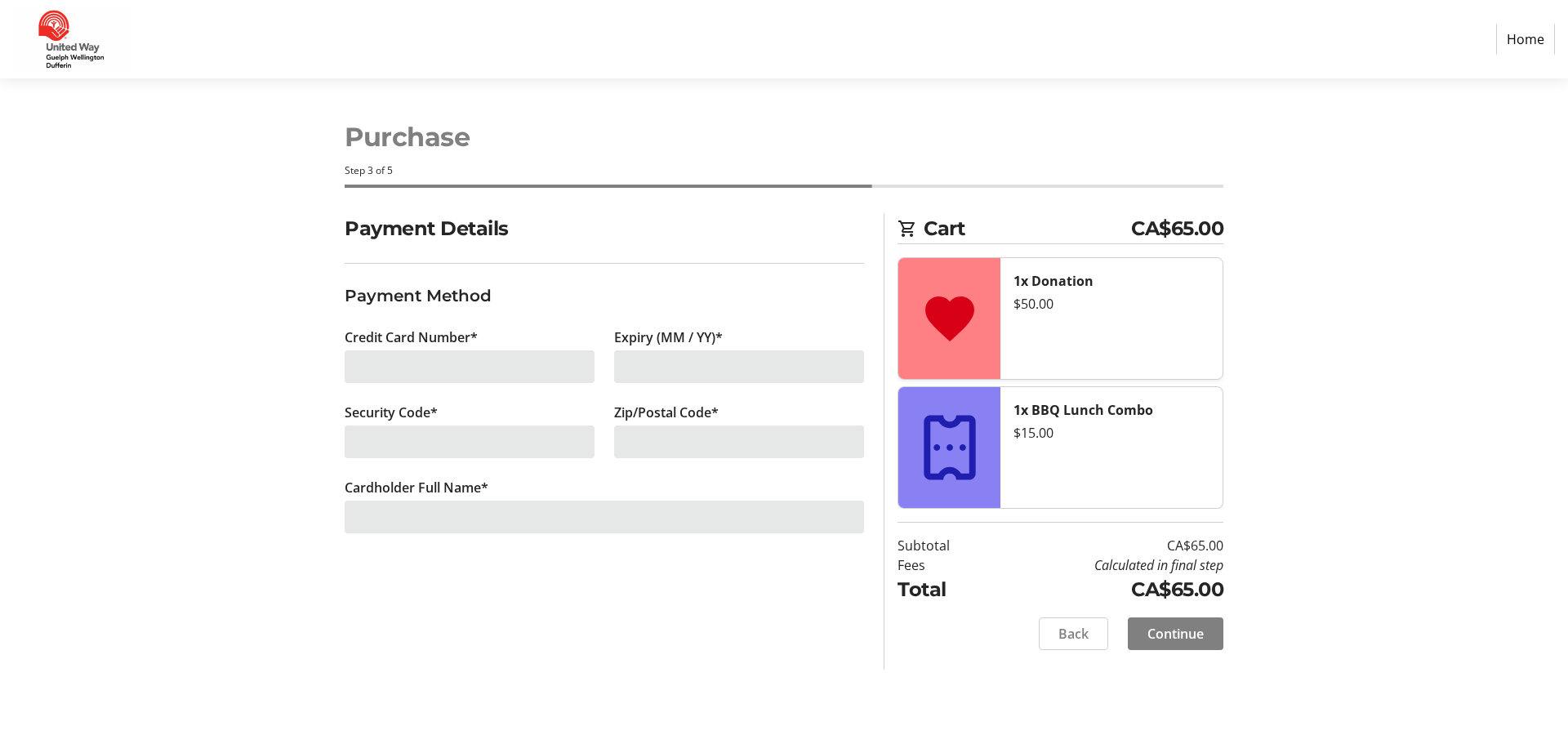
click at [388, 370] on div at bounding box center [469, 367] width 249 height 32
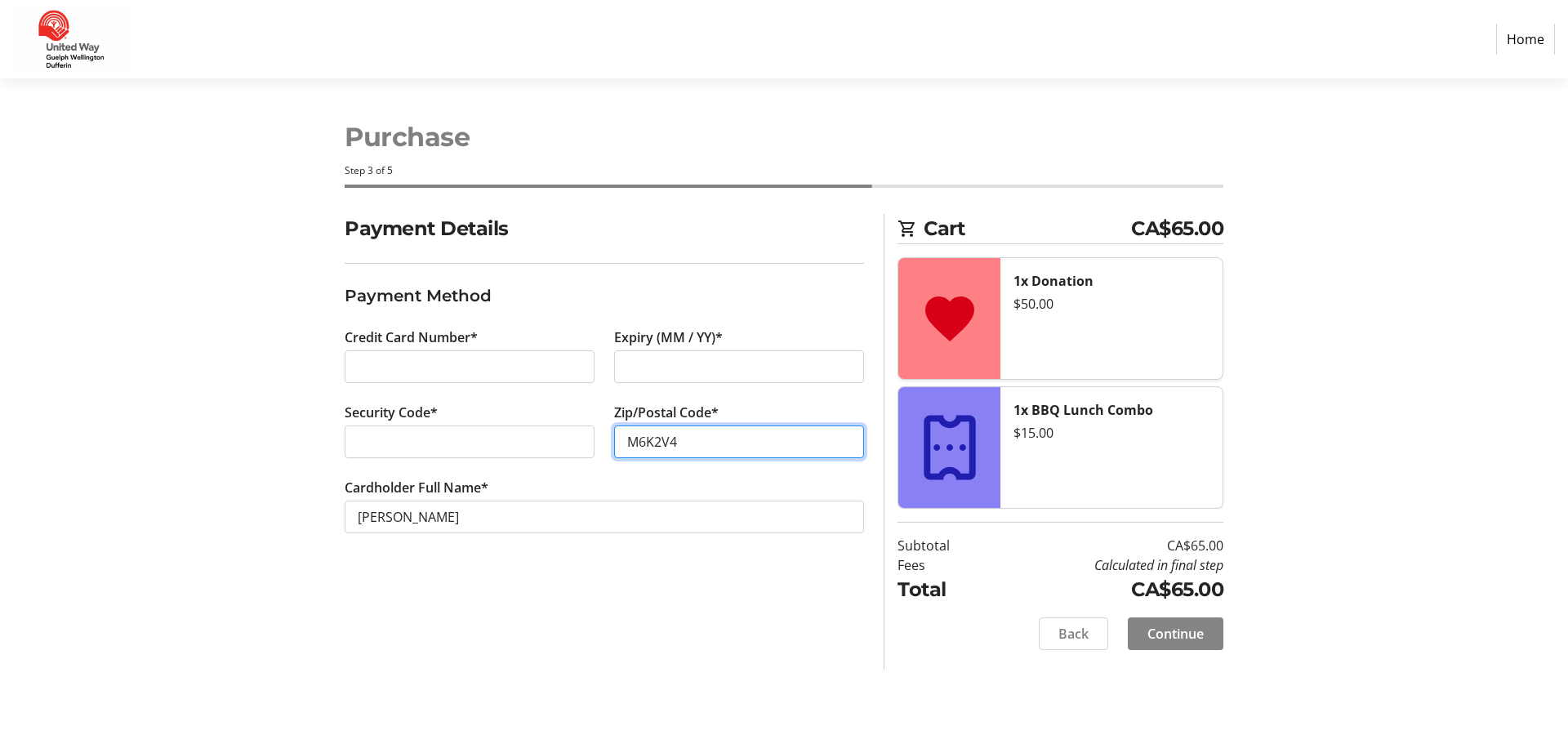
type input "M6K2V4"
click at [1165, 633] on span "Continue" at bounding box center [1175, 633] width 56 height 20
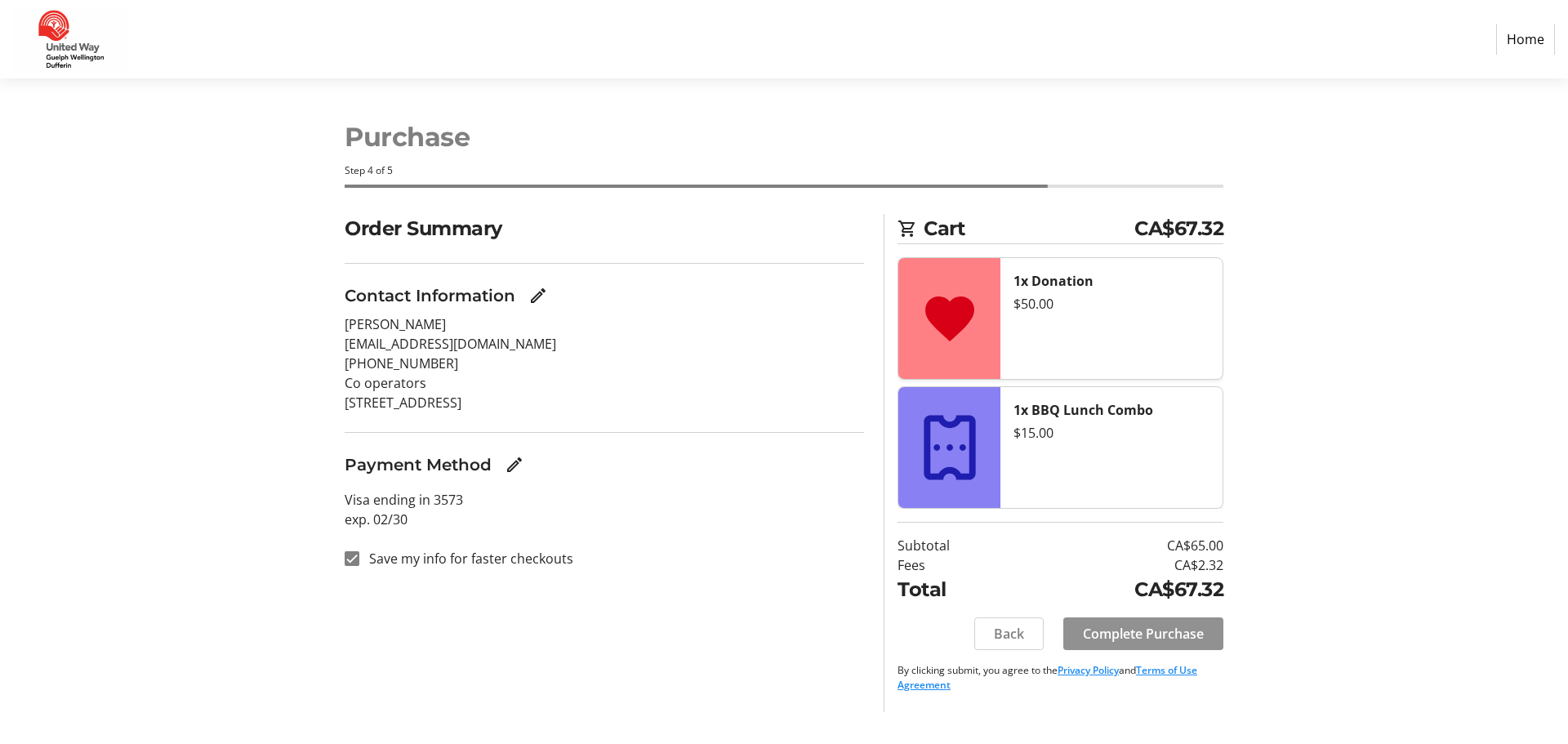
click at [1108, 623] on span at bounding box center [1143, 633] width 160 height 39
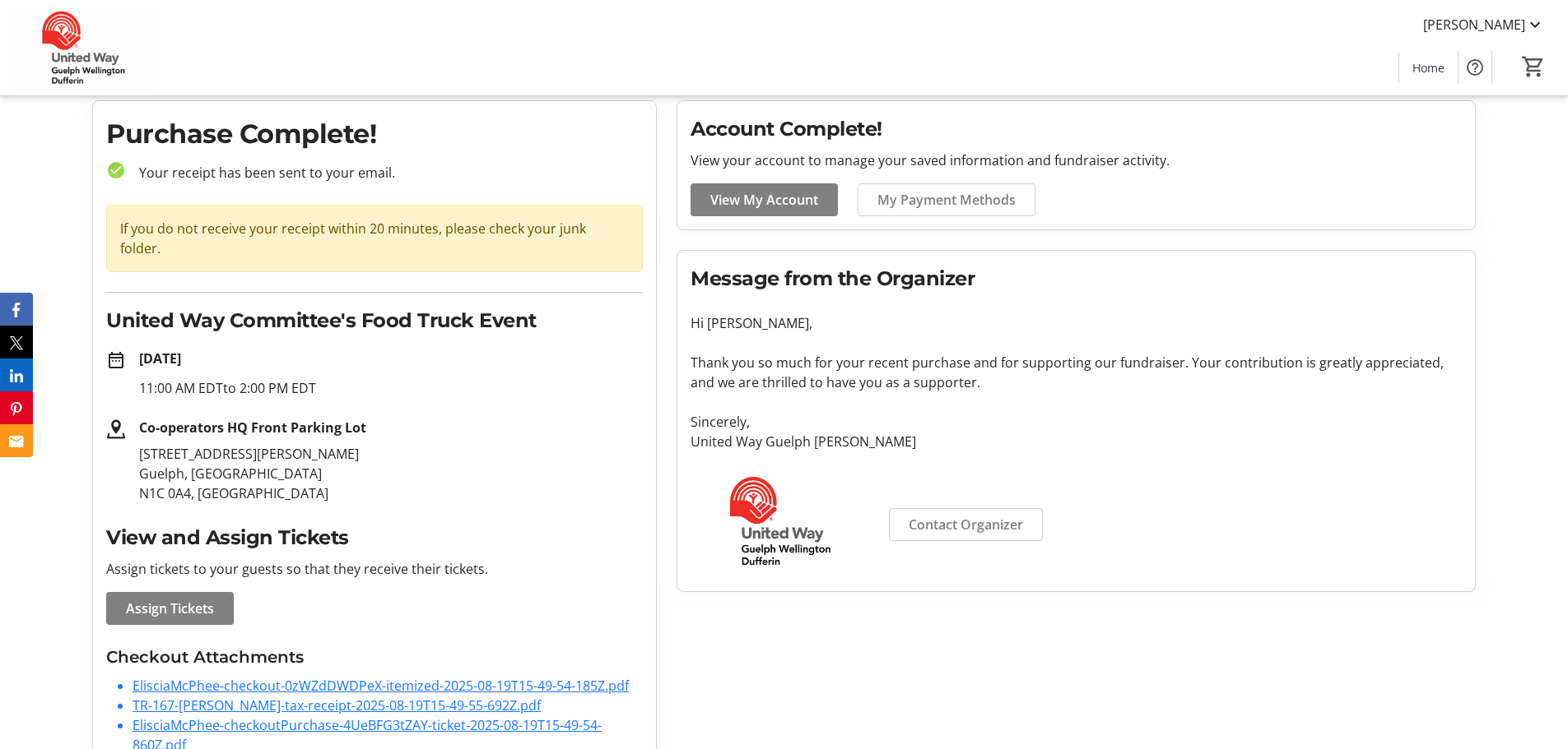
scroll to position [76, 0]
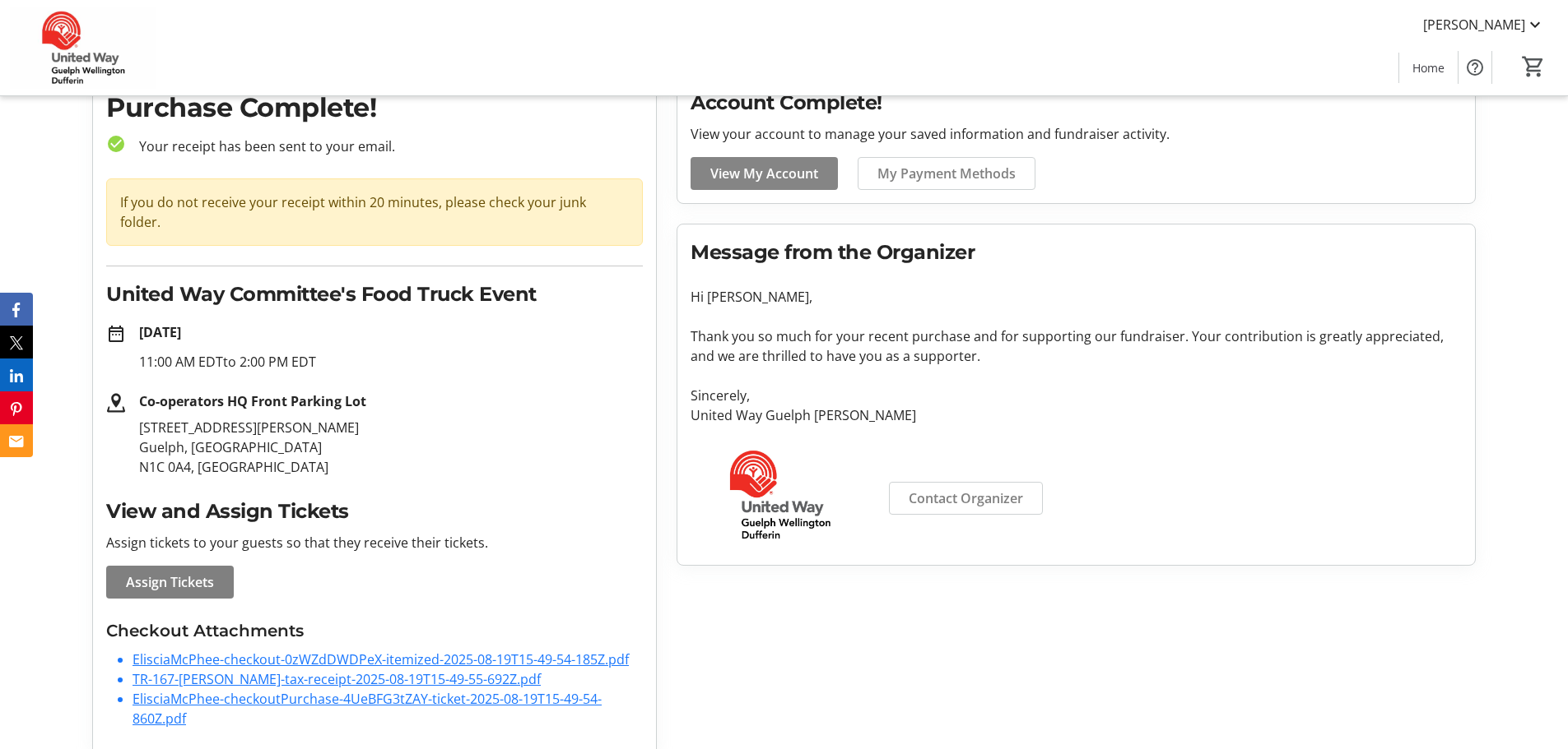
click at [785, 164] on span "View My Account" at bounding box center [764, 174] width 107 height 20
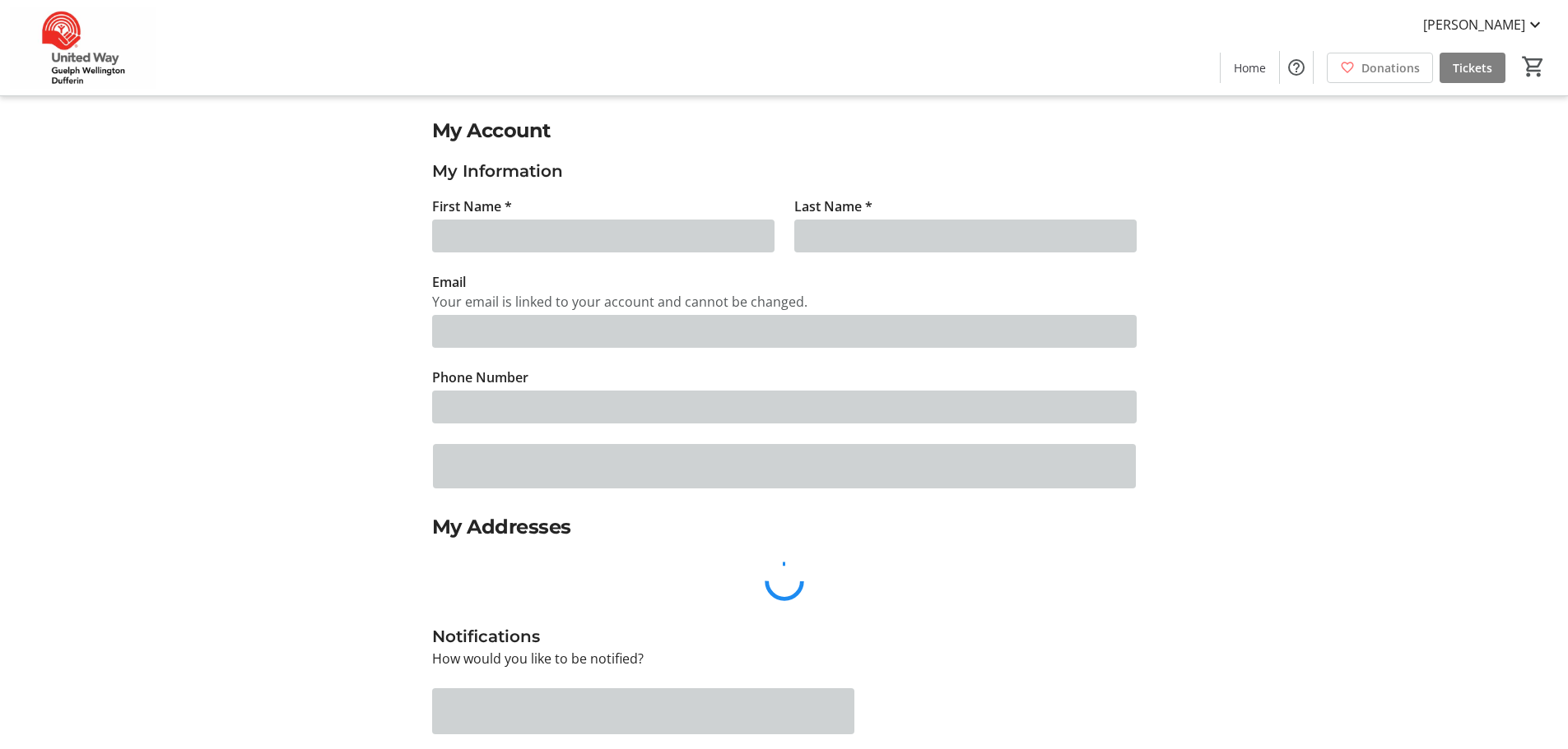
type input "Eliscia"
type input "McPhee"
type input "[EMAIL_ADDRESS][DOMAIN_NAME]"
type input "[PHONE_NUMBER]"
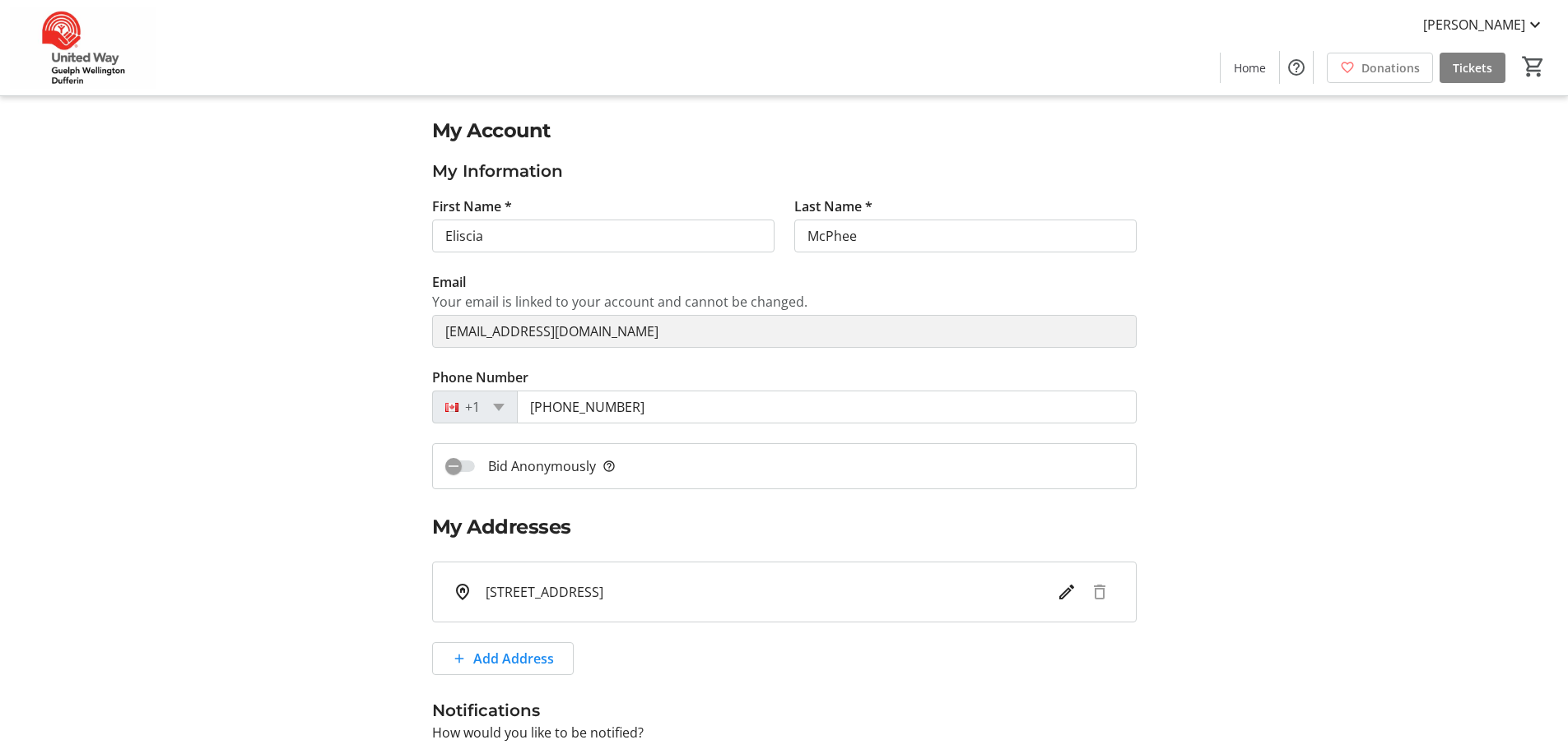
click at [475, 468] on label "Bid Anonymously help_outline" at bounding box center [545, 466] width 141 height 20
click at [475, 468] on button "Bid Anonymously help_outline" at bounding box center [460, 466] width 30 height 12
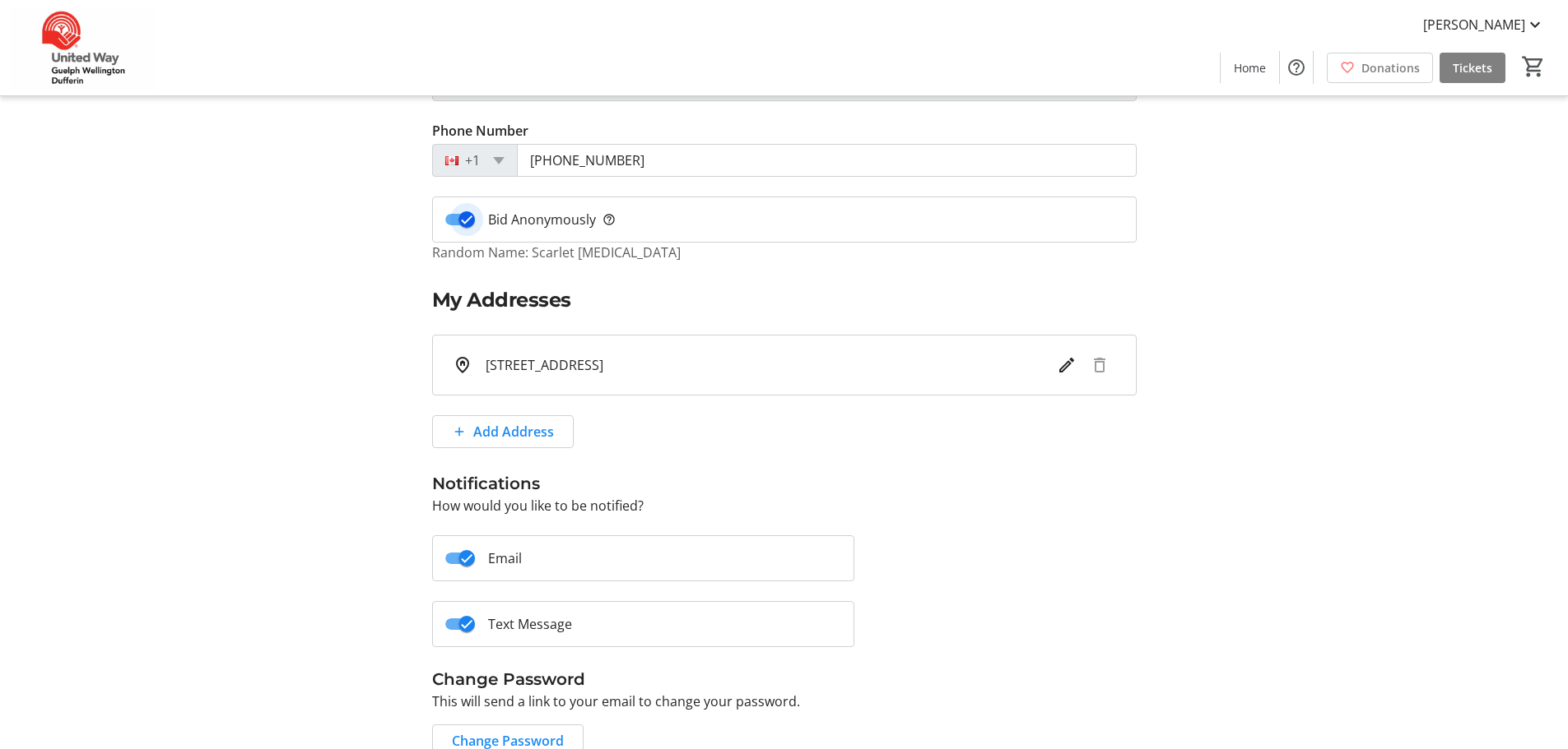
scroll to position [327, 0]
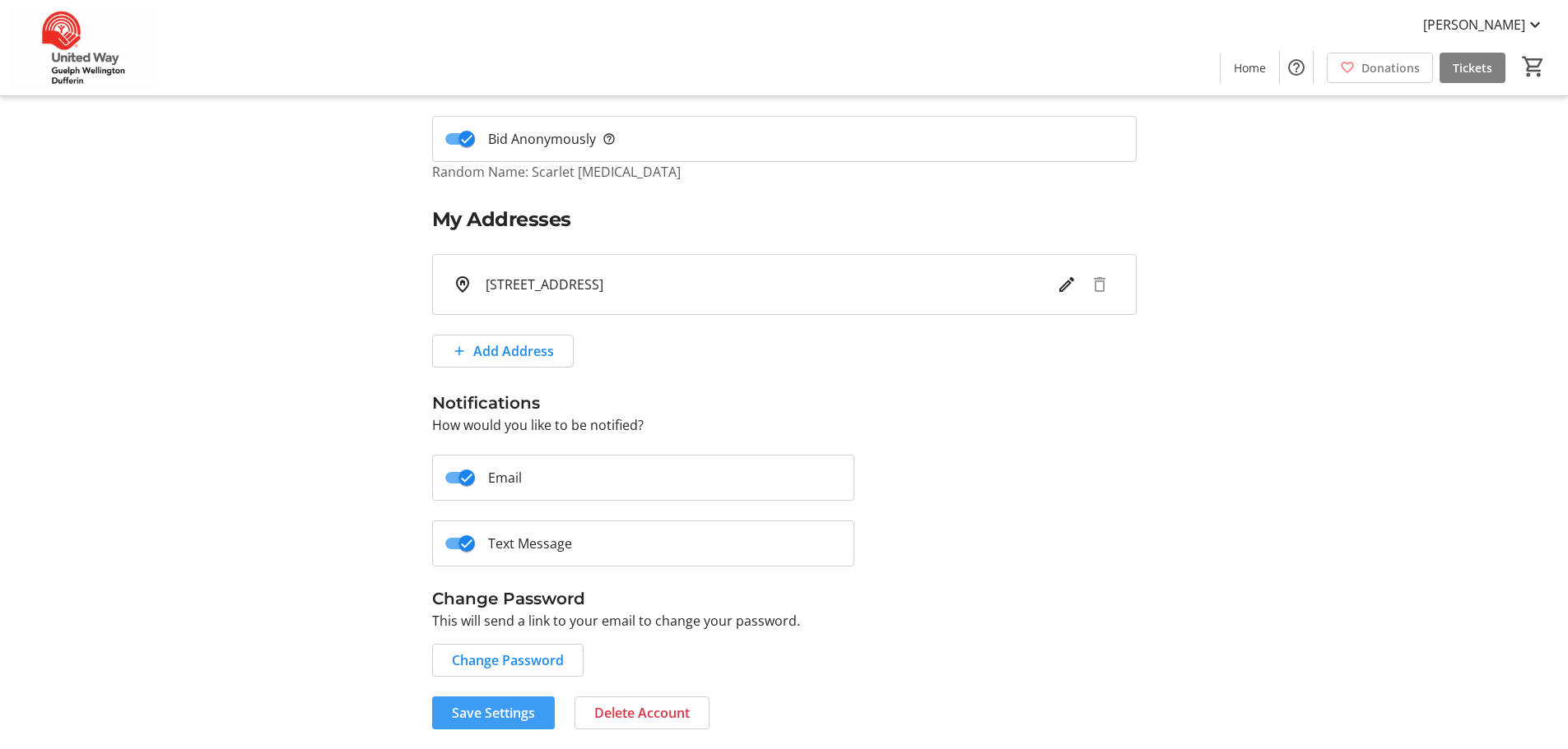
click at [494, 729] on span at bounding box center [493, 713] width 123 height 39
